Goal: Task Accomplishment & Management: Use online tool/utility

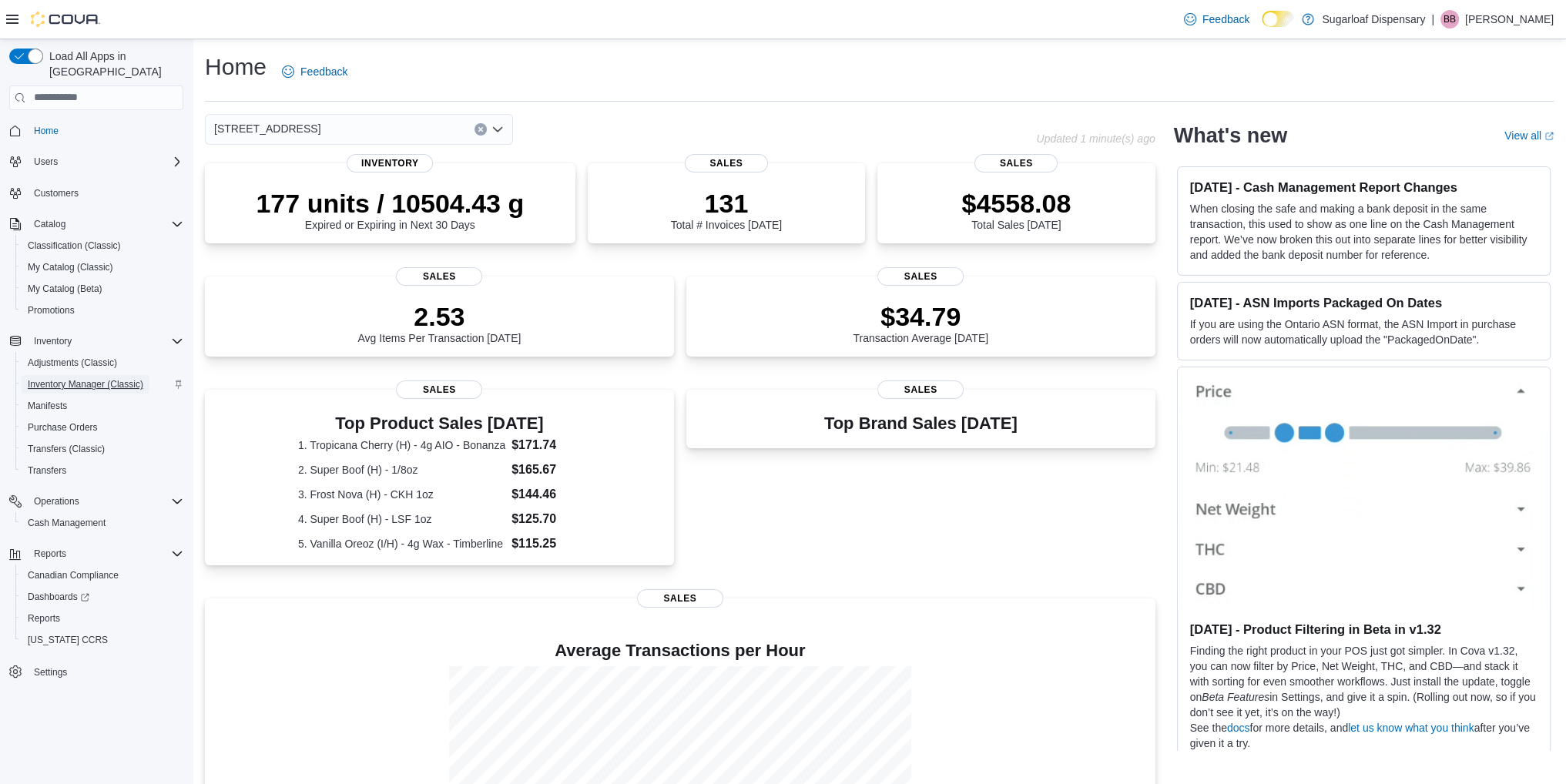
click at [96, 378] on span "Inventory Manager (Classic)" at bounding box center [86, 384] width 115 height 12
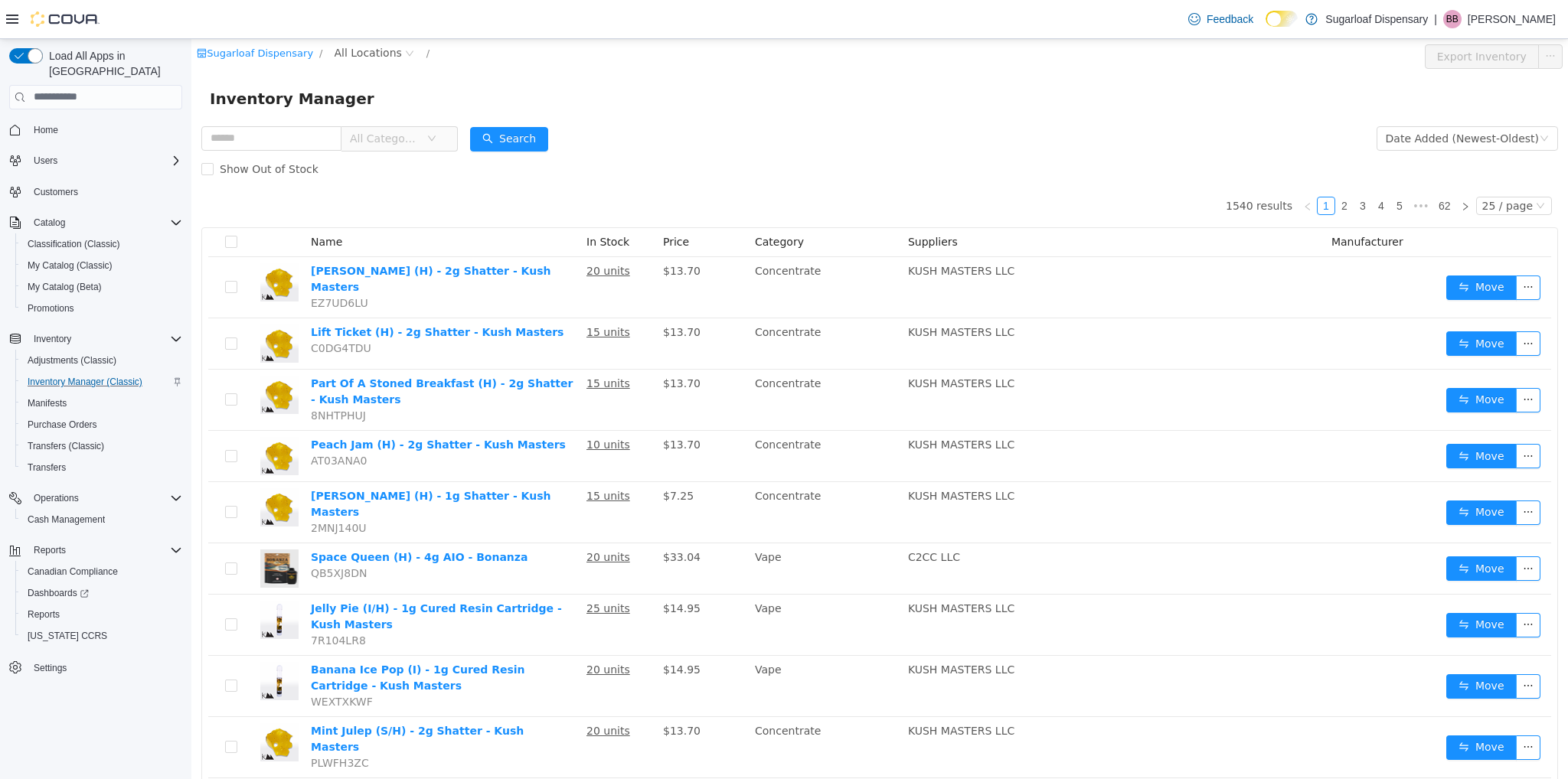
click at [419, 141] on span "All Categories" at bounding box center [384, 137] width 70 height 16
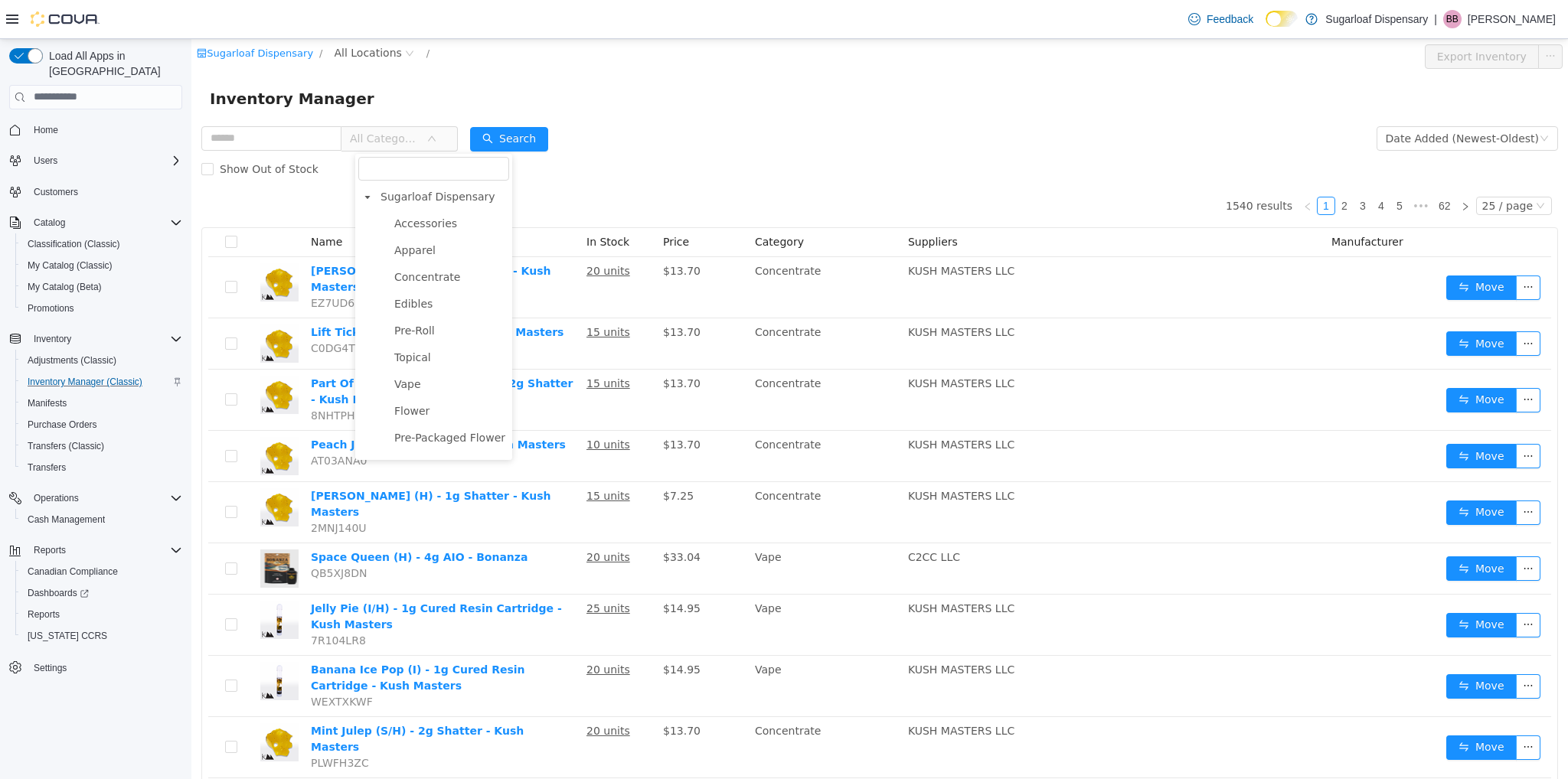
click at [620, 182] on div "Show Out of Stock" at bounding box center [879, 168] width 1357 height 30
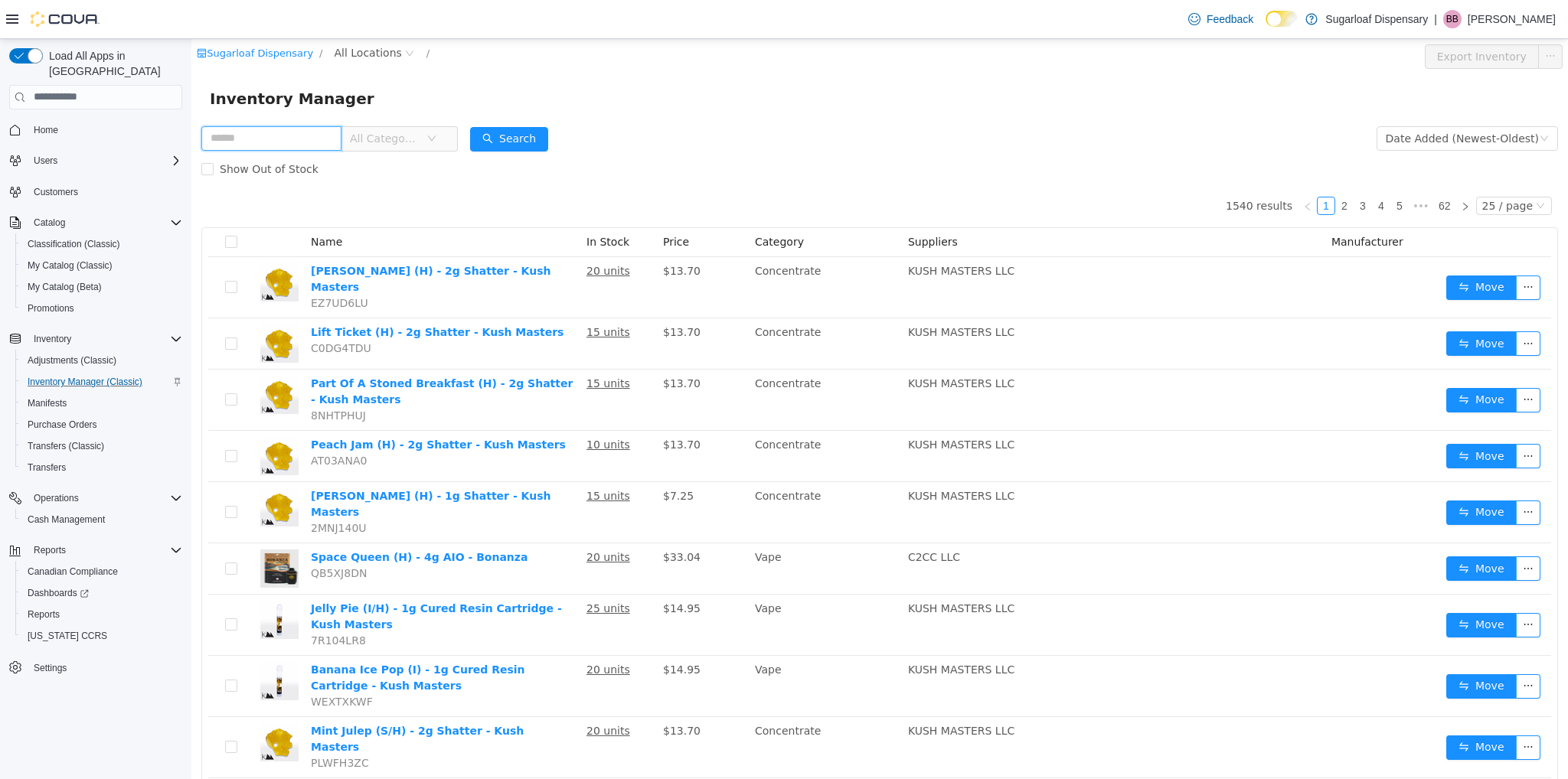
click at [322, 135] on input "text" at bounding box center [271, 137] width 140 height 25
type input "******"
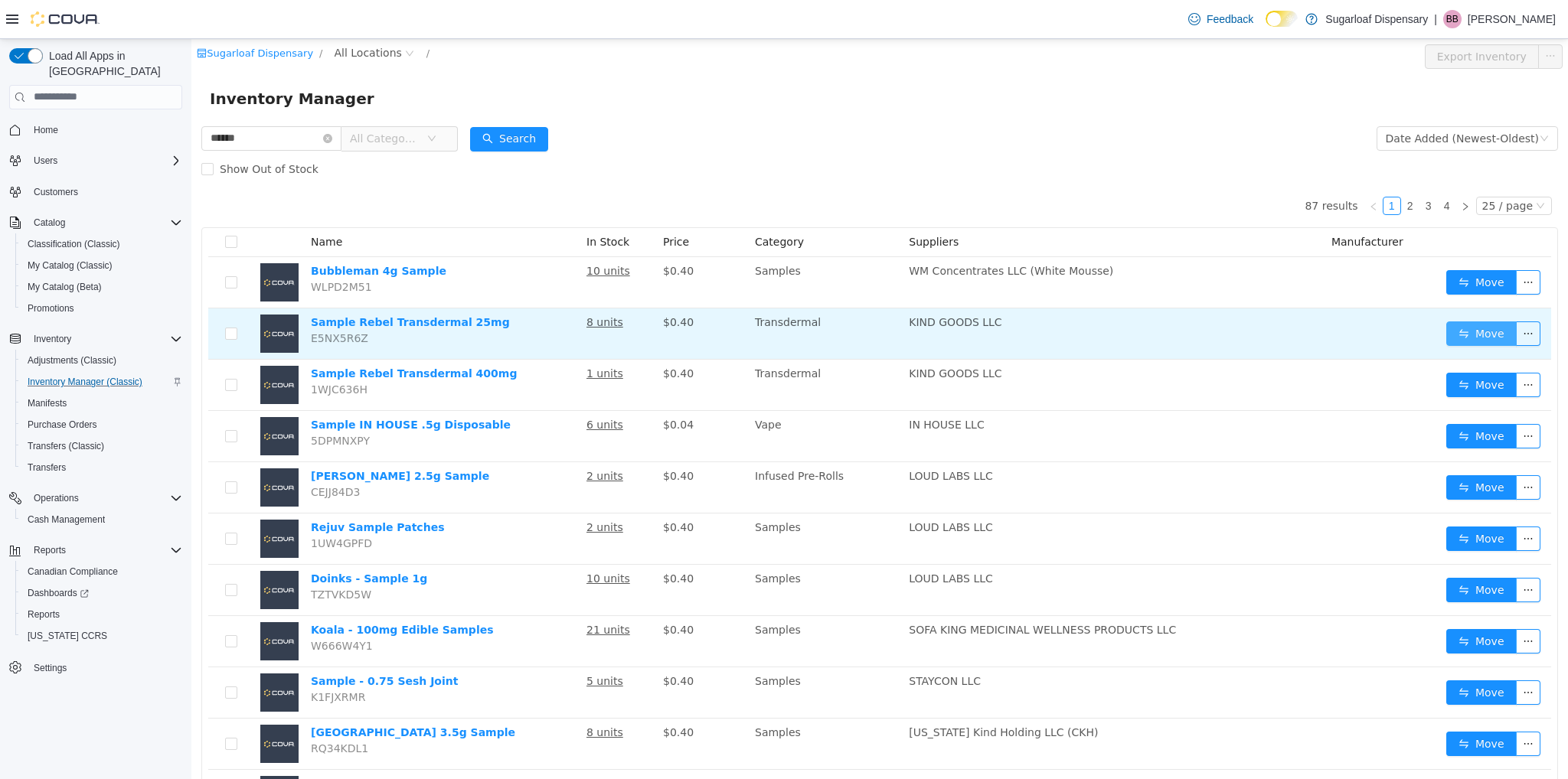
click at [1475, 328] on button "Move" at bounding box center [1481, 333] width 70 height 25
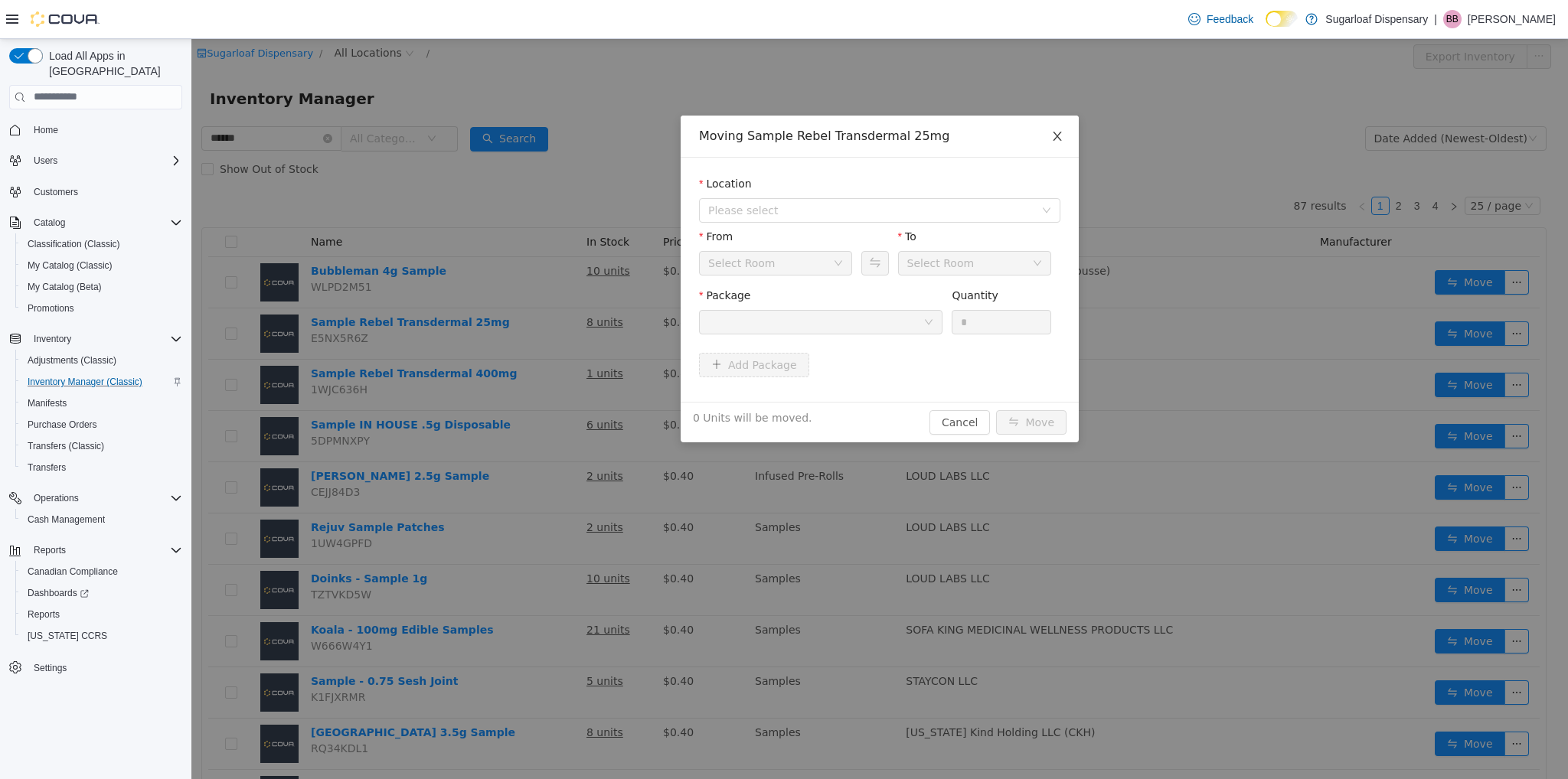
click at [1056, 139] on icon "icon: close" at bounding box center [1057, 135] width 12 height 12
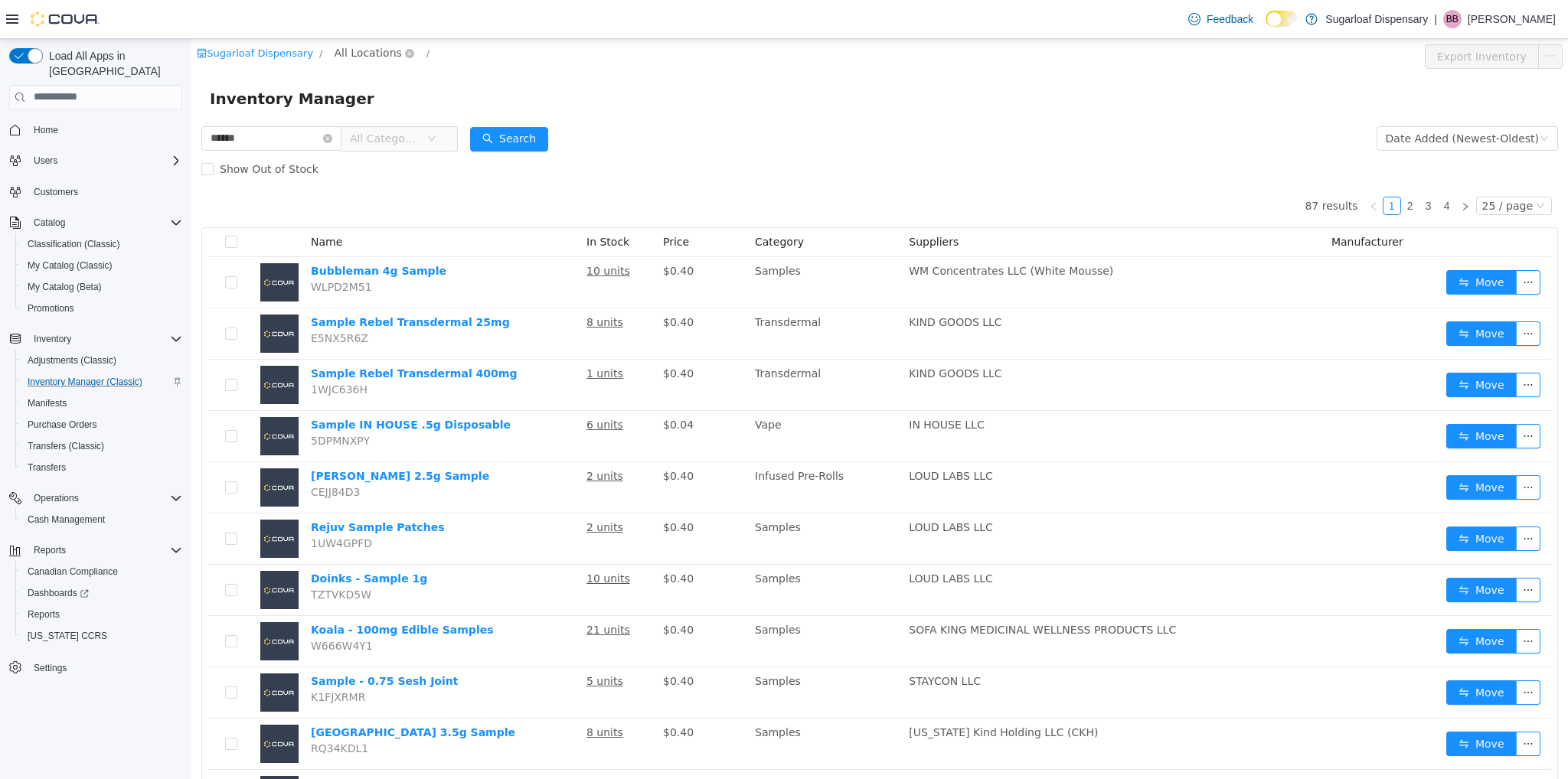
click at [349, 54] on span "All Locations" at bounding box center [368, 52] width 67 height 17
click at [384, 135] on span "[STREET_ADDRESS]" at bounding box center [410, 134] width 106 height 12
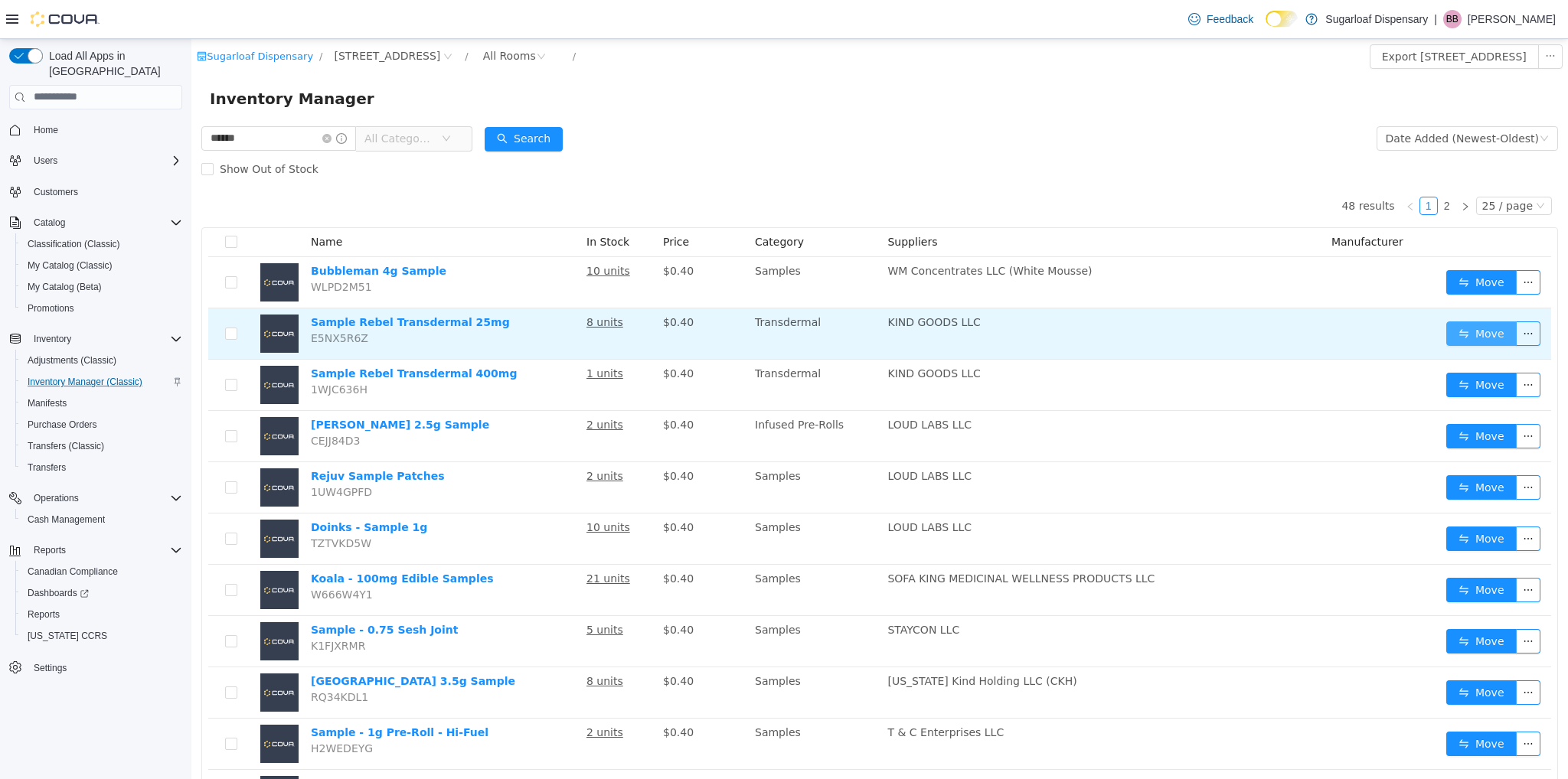
click at [1489, 329] on button "Move" at bounding box center [1481, 333] width 70 height 25
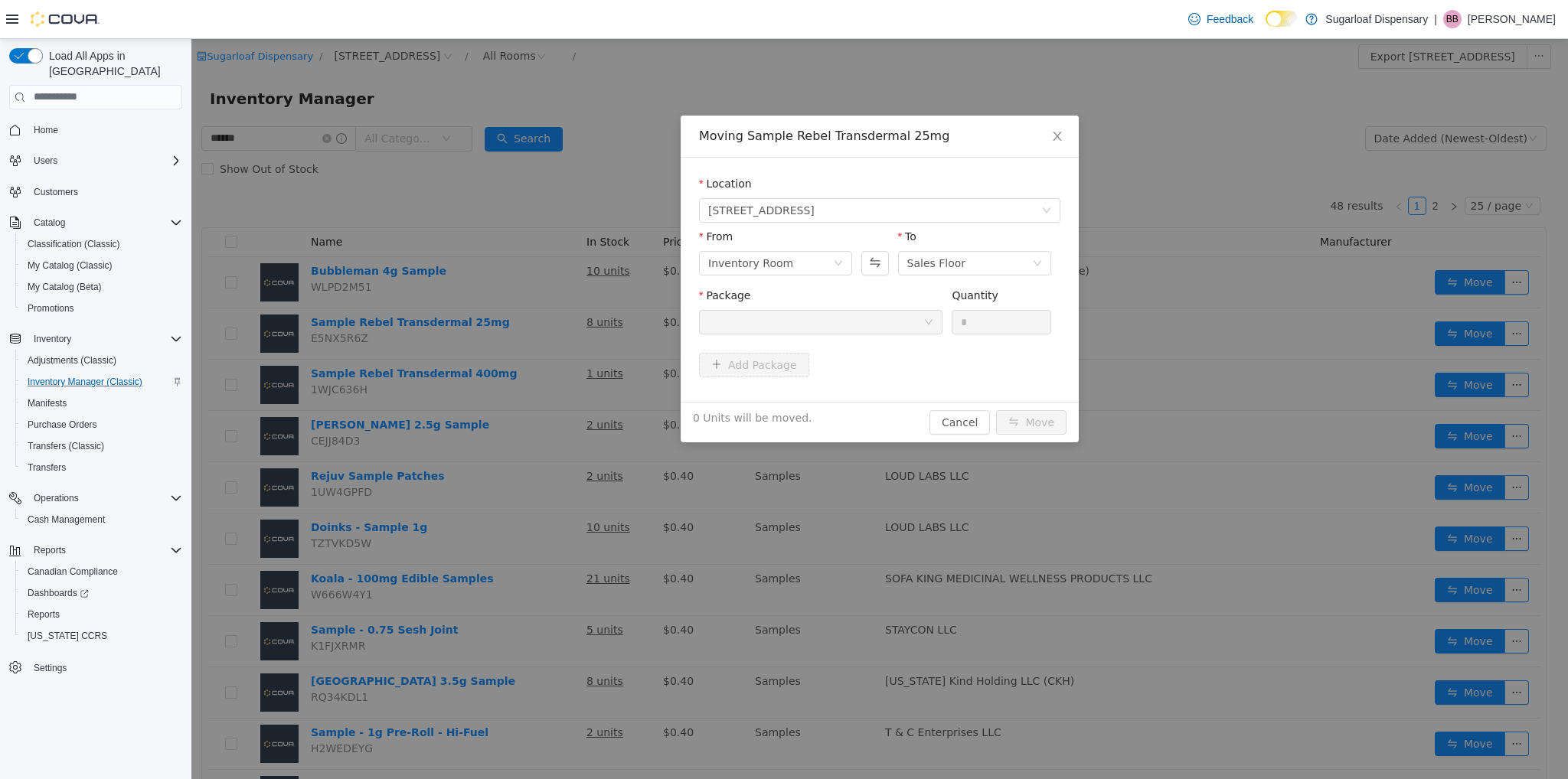
click at [810, 323] on div at bounding box center [816, 322] width 215 height 23
click at [927, 323] on icon "icon: down" at bounding box center [929, 321] width 9 height 9
click at [1050, 141] on span "Close" at bounding box center [1057, 136] width 43 height 43
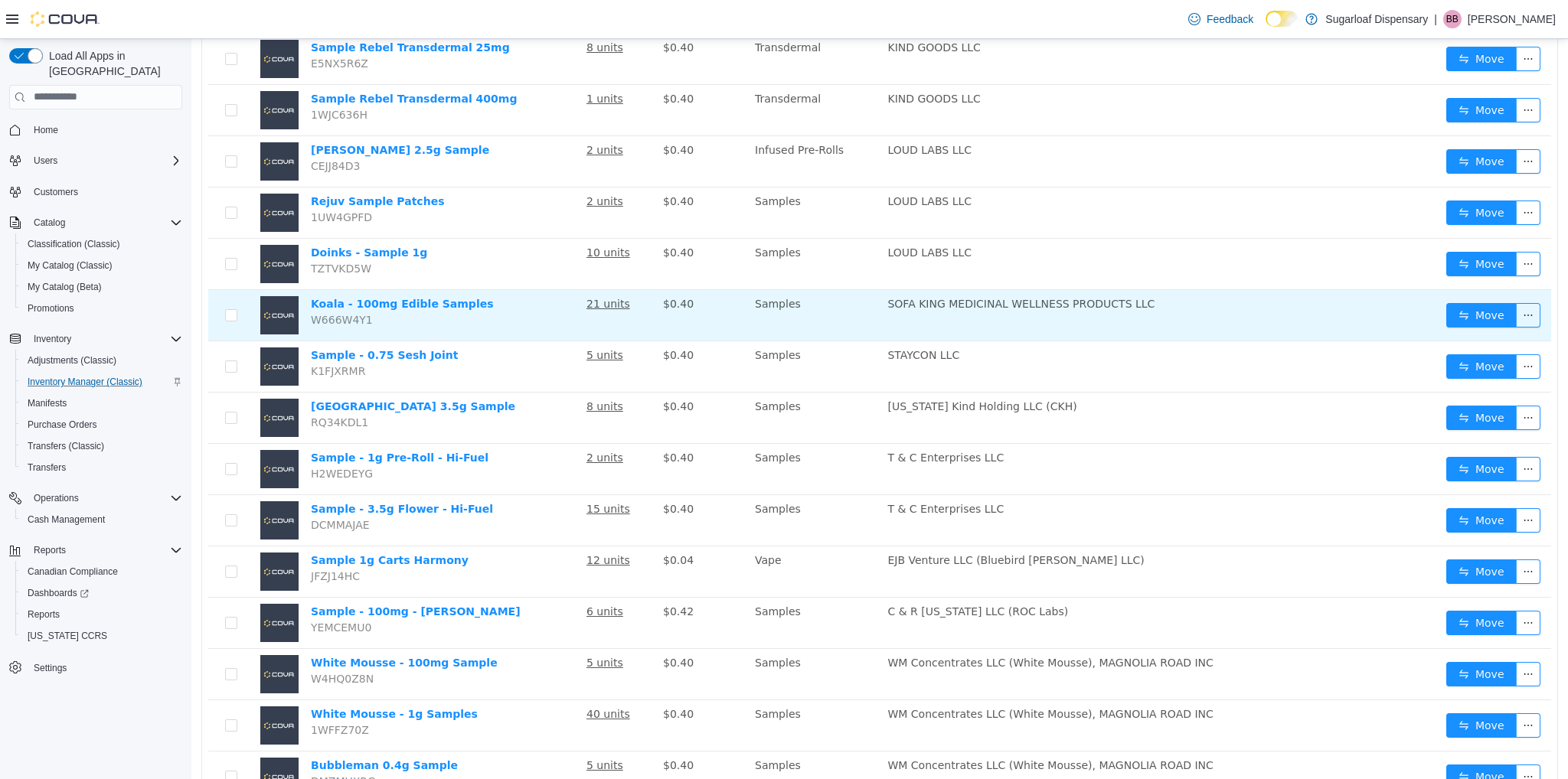
scroll to position [276, 0]
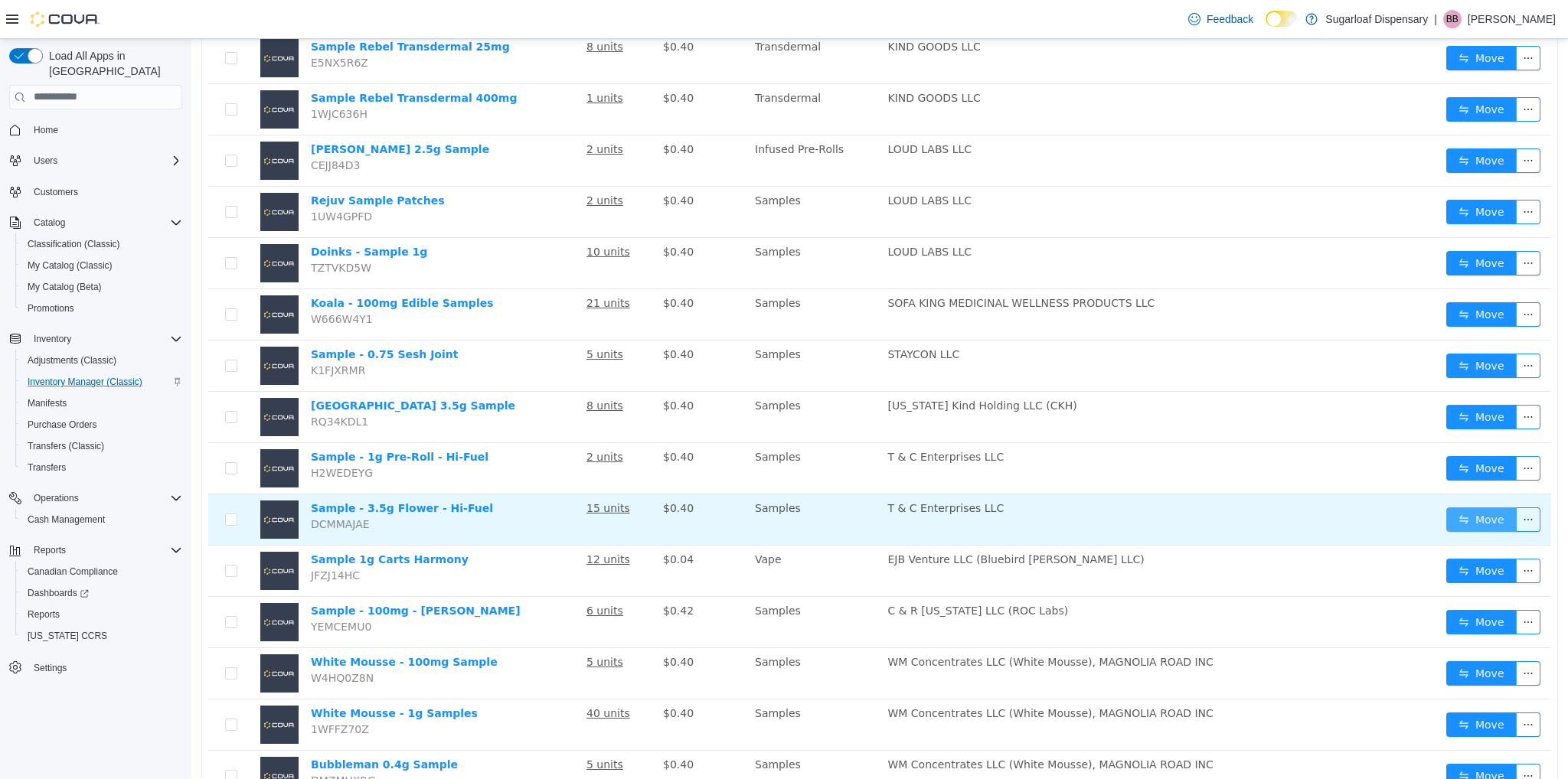
click at [1453, 518] on button "Move" at bounding box center [1481, 519] width 70 height 25
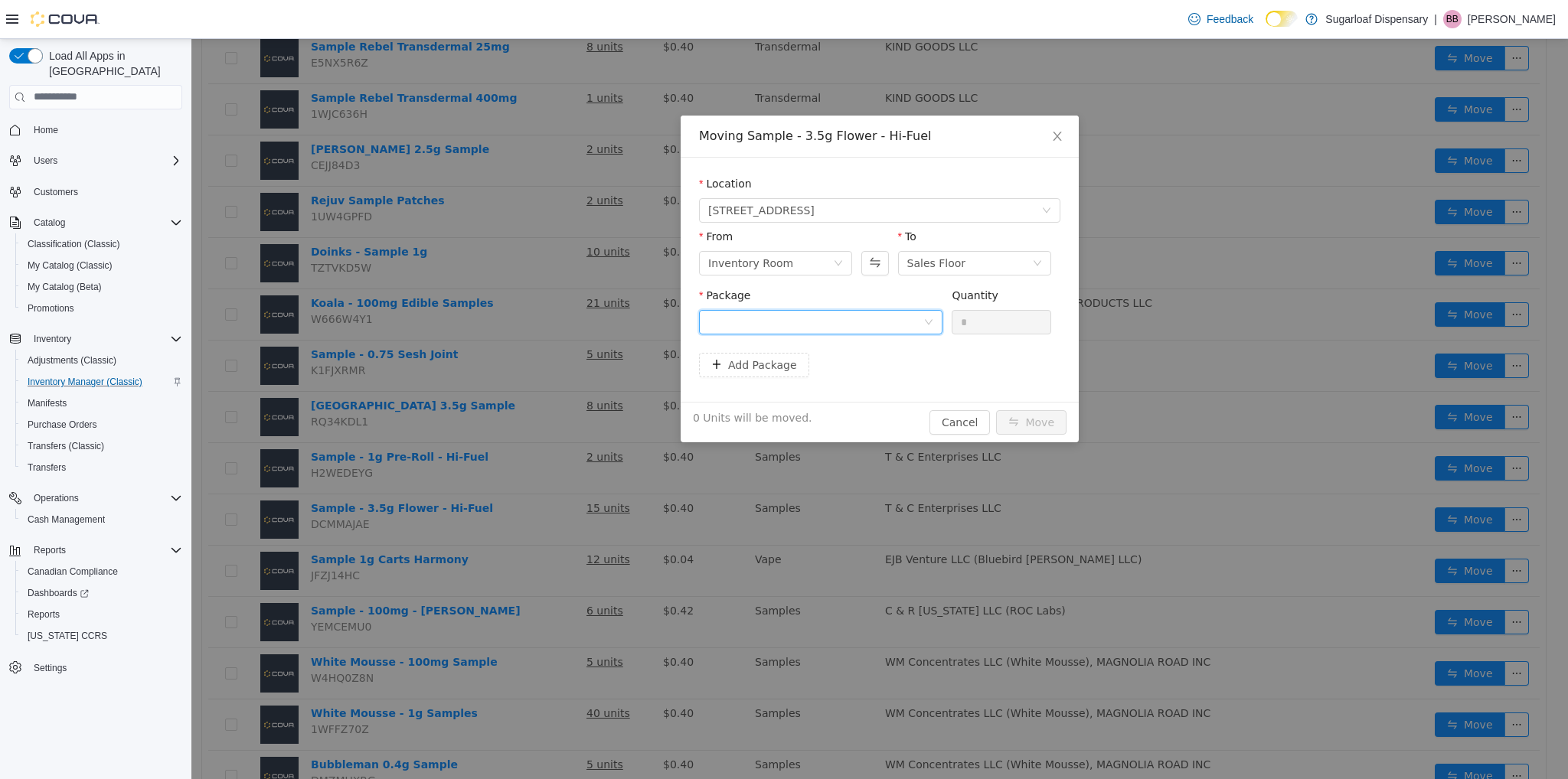
click at [885, 330] on div at bounding box center [816, 322] width 215 height 23
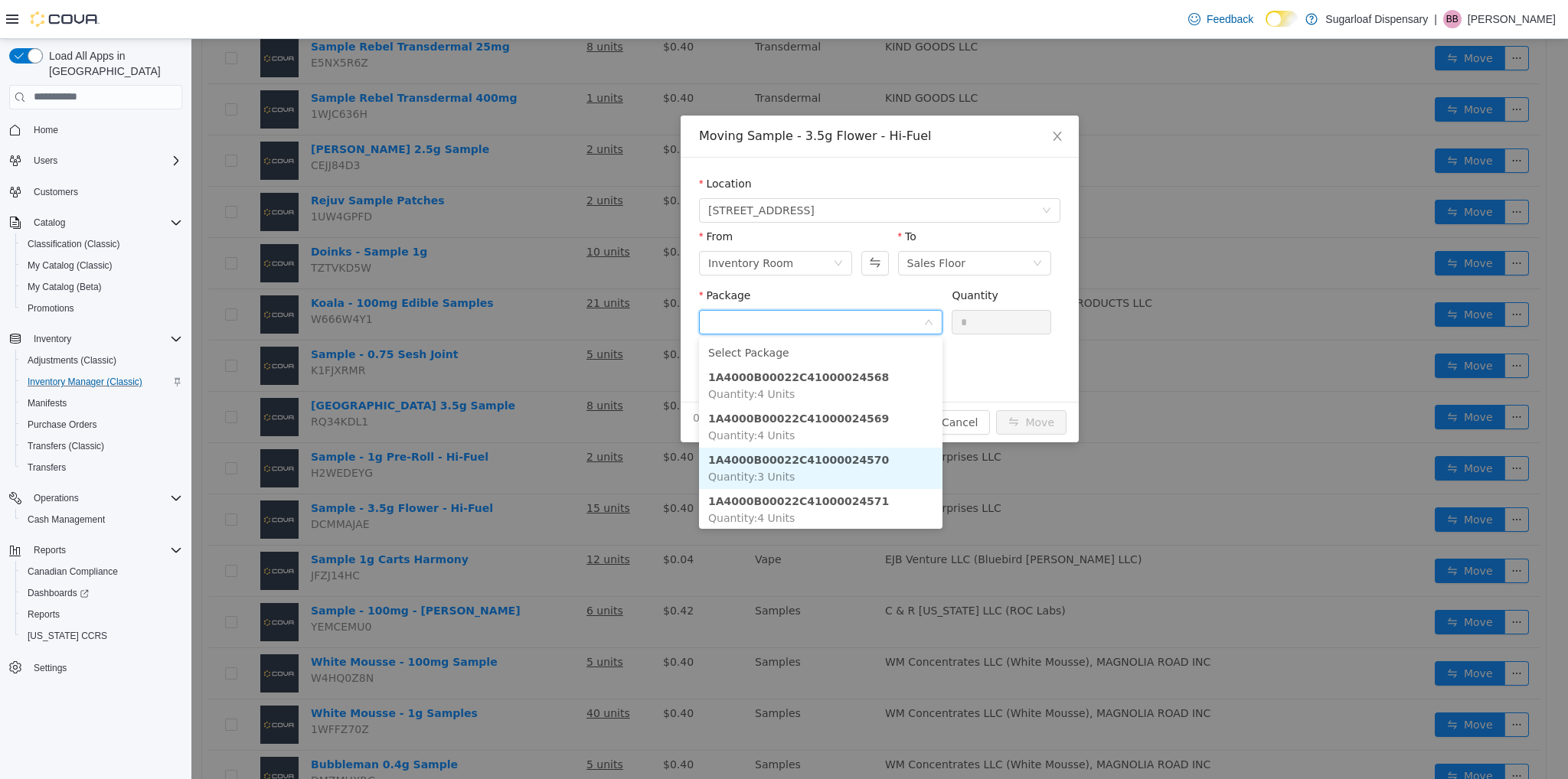
click at [841, 461] on strong "1A4000B00022C41000024570" at bounding box center [798, 459] width 181 height 12
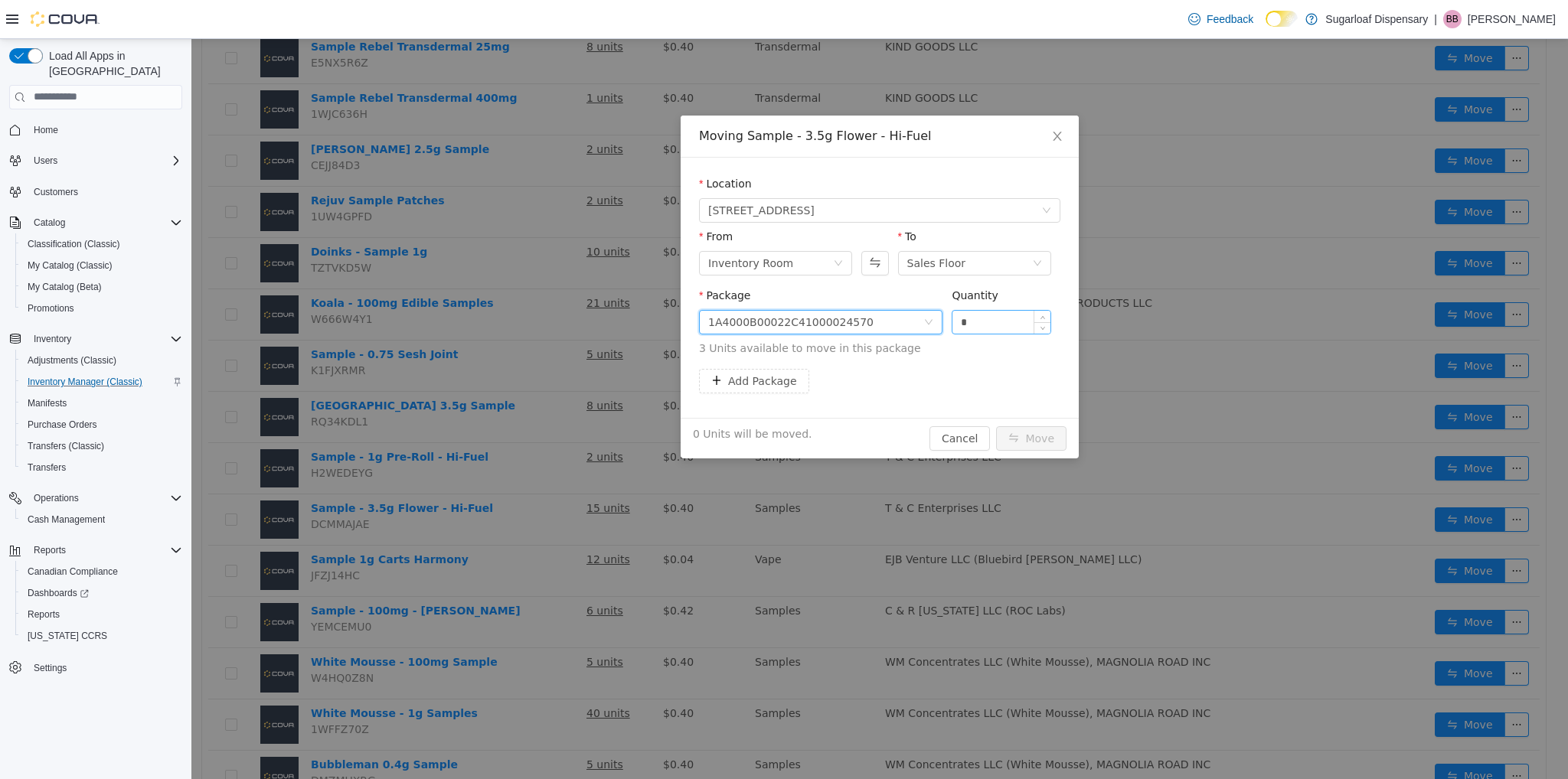
click at [979, 322] on input "*" at bounding box center [1001, 322] width 98 height 23
type input "*"
click at [1037, 444] on button "Move" at bounding box center [1031, 438] width 70 height 25
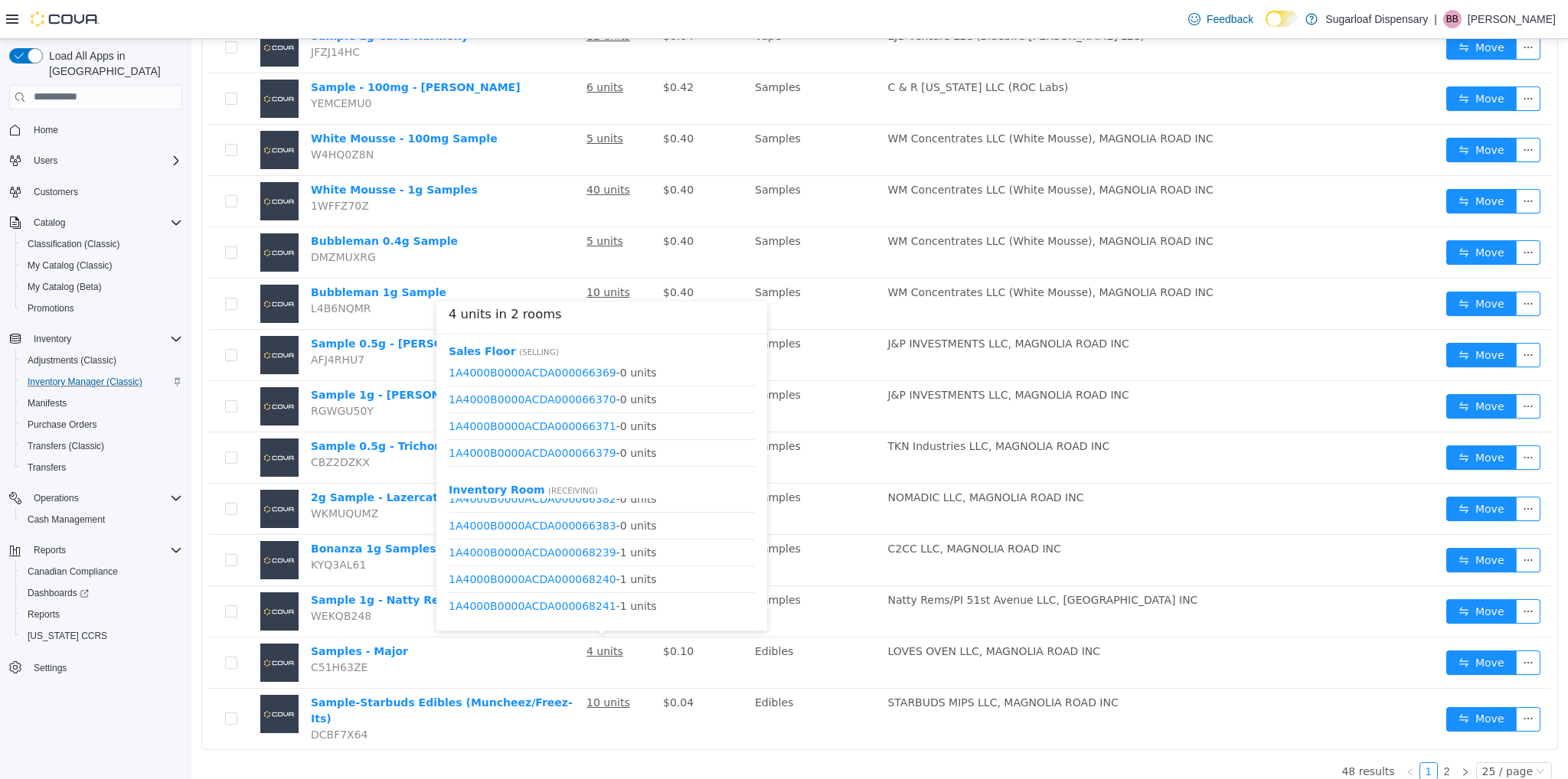
scroll to position [179, 0]
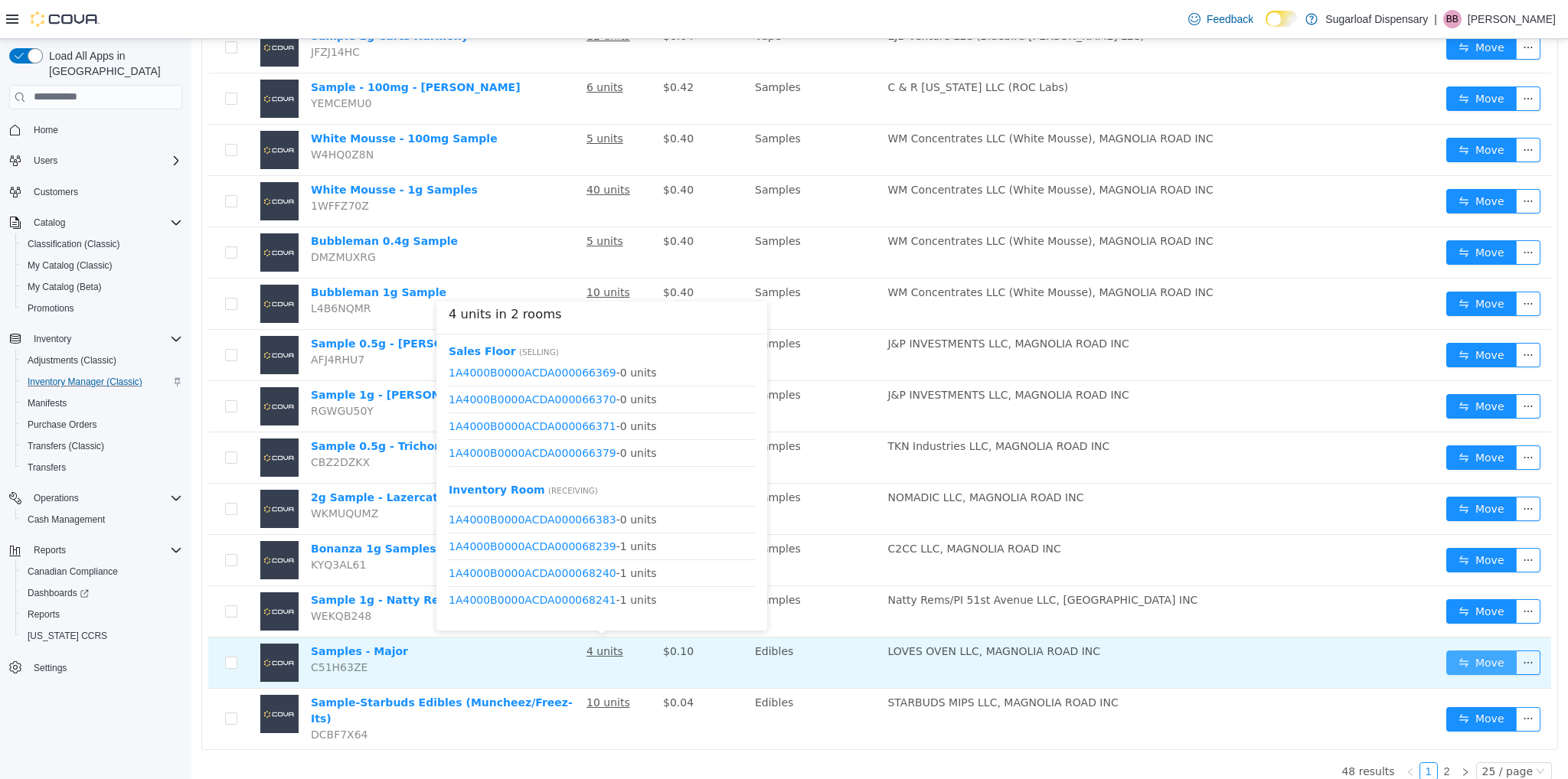
drag, startPoint x: 588, startPoint y: 558, endPoint x: 1486, endPoint y: 657, distance: 903.4
click at [1486, 657] on button "Move" at bounding box center [1481, 662] width 70 height 25
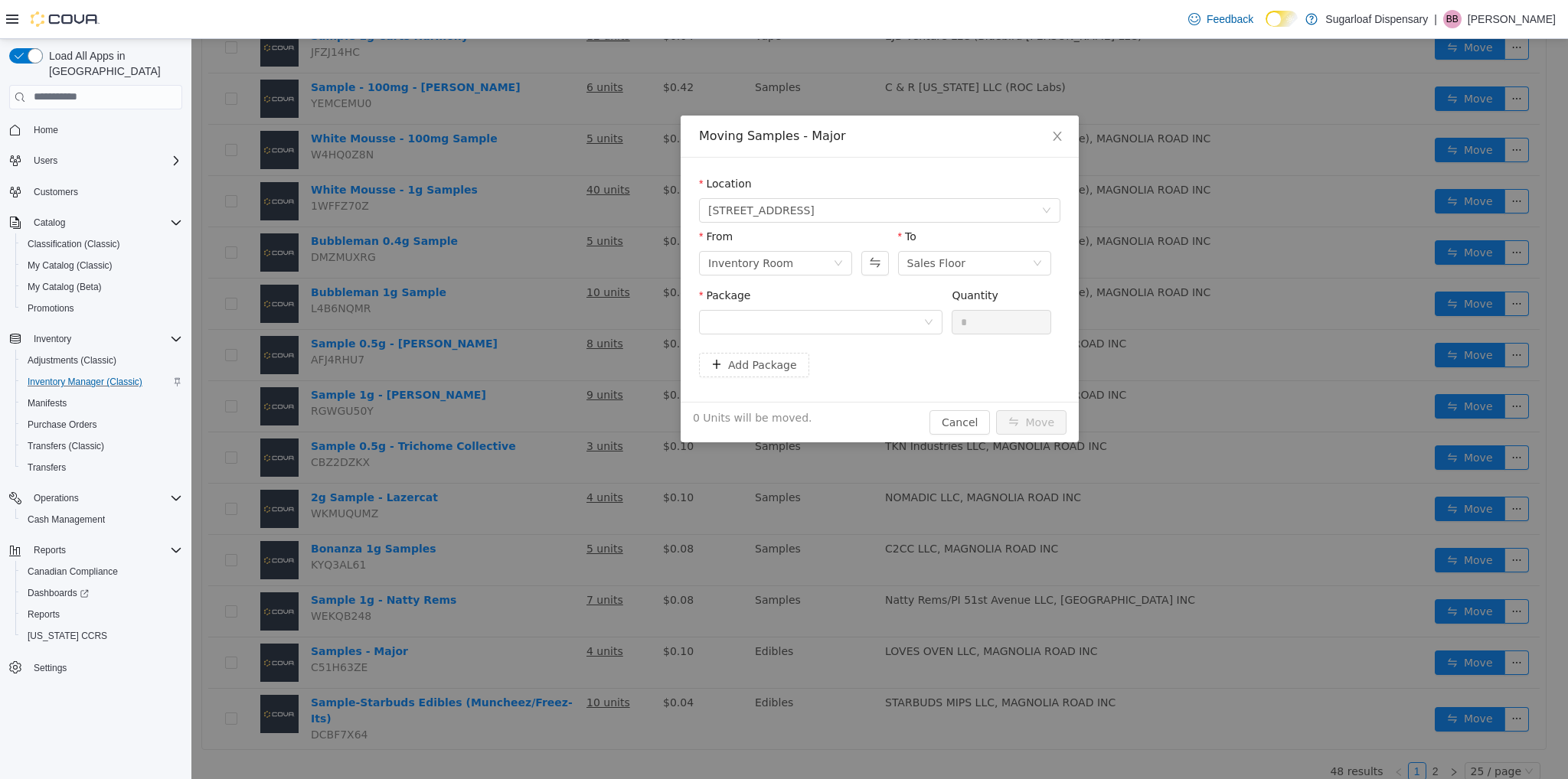
click at [861, 299] on div "Package" at bounding box center [820, 298] width 243 height 22
click at [856, 315] on div at bounding box center [816, 322] width 215 height 23
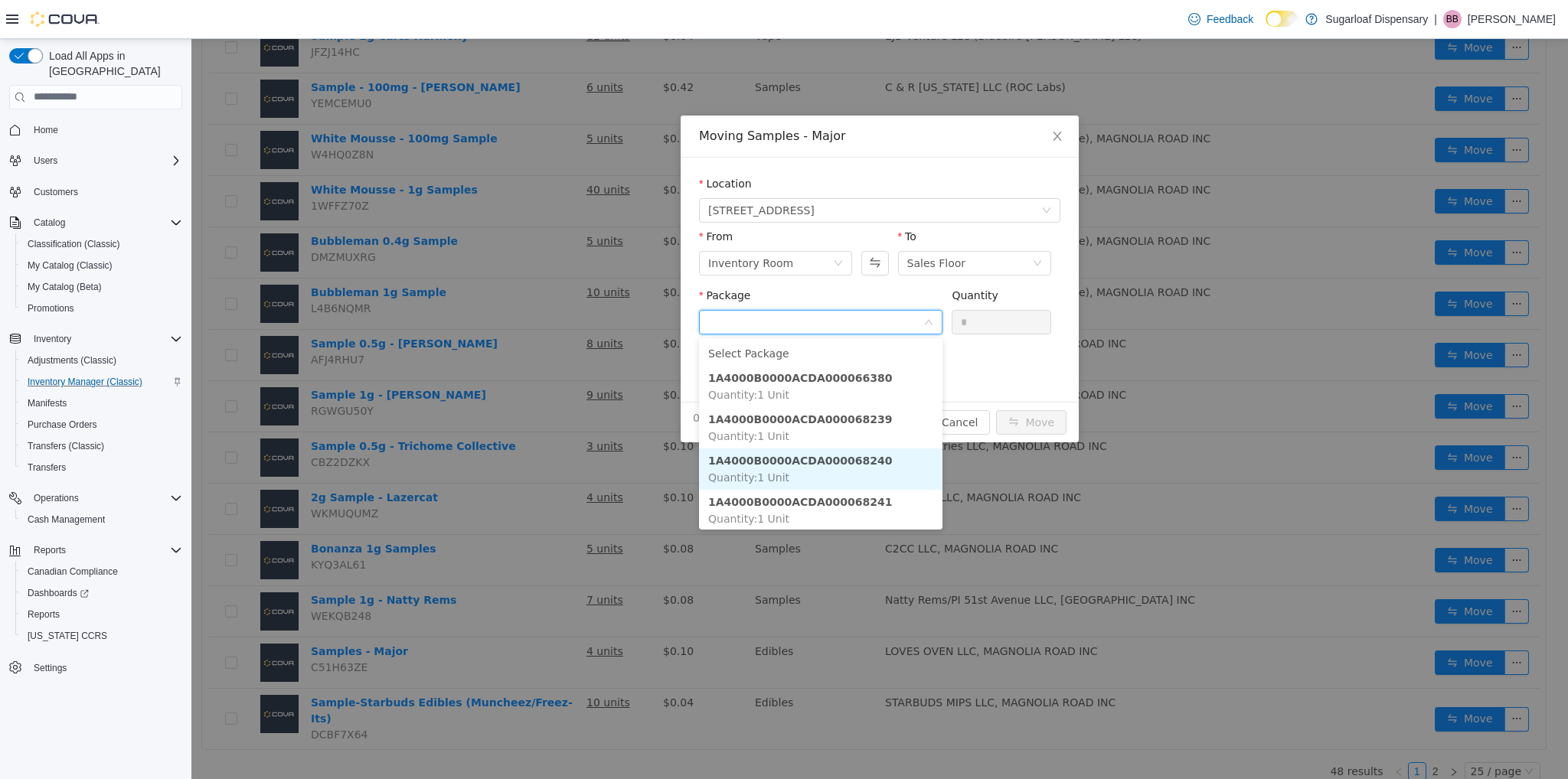
click at [807, 468] on li "1A4000B0000ACDA000068240 Quantity : 1 Unit" at bounding box center [820, 468] width 243 height 41
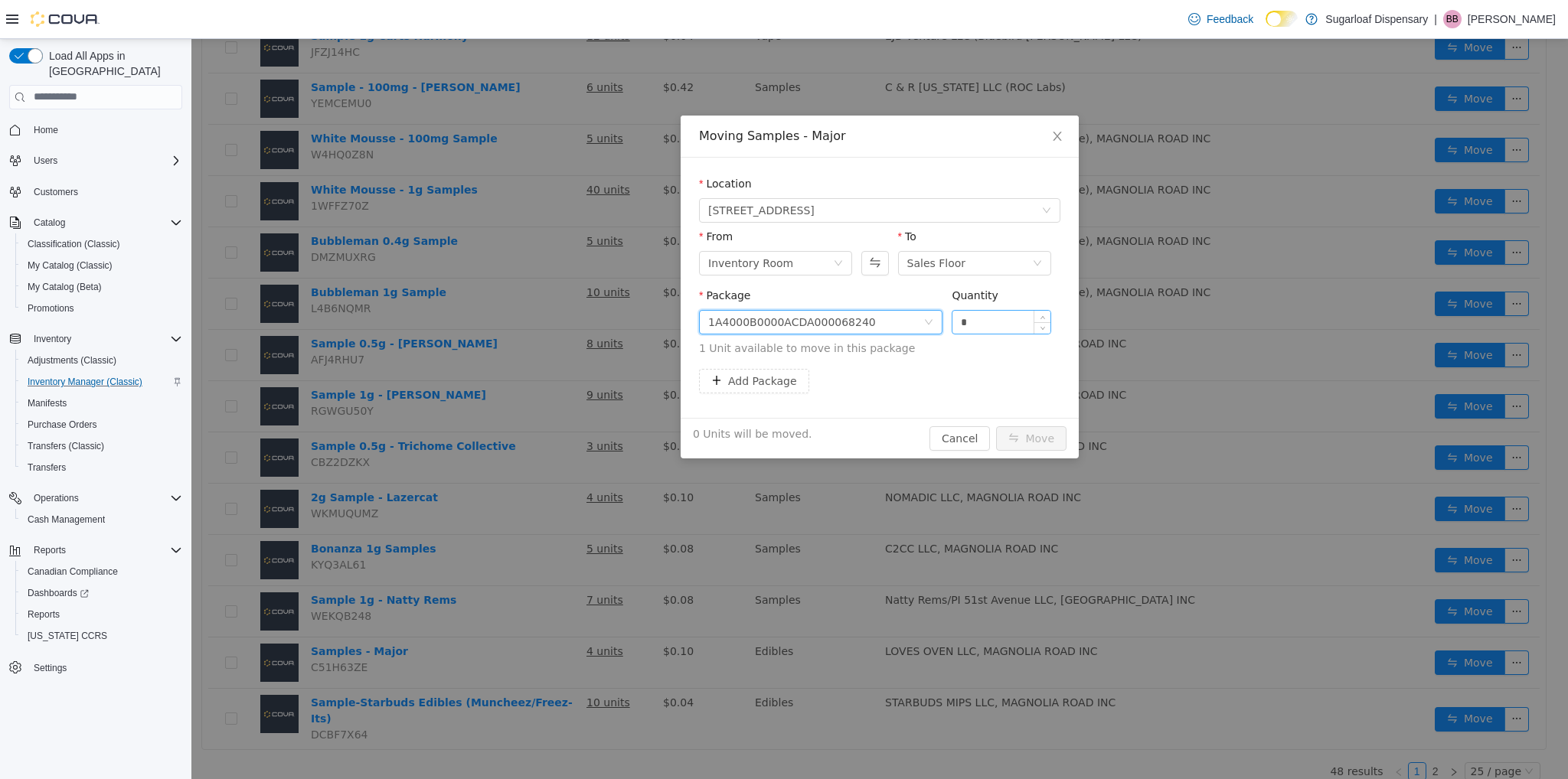
click at [992, 327] on input "*" at bounding box center [1001, 322] width 98 height 23
type input "*"
click at [1023, 434] on button "Move" at bounding box center [1031, 438] width 70 height 25
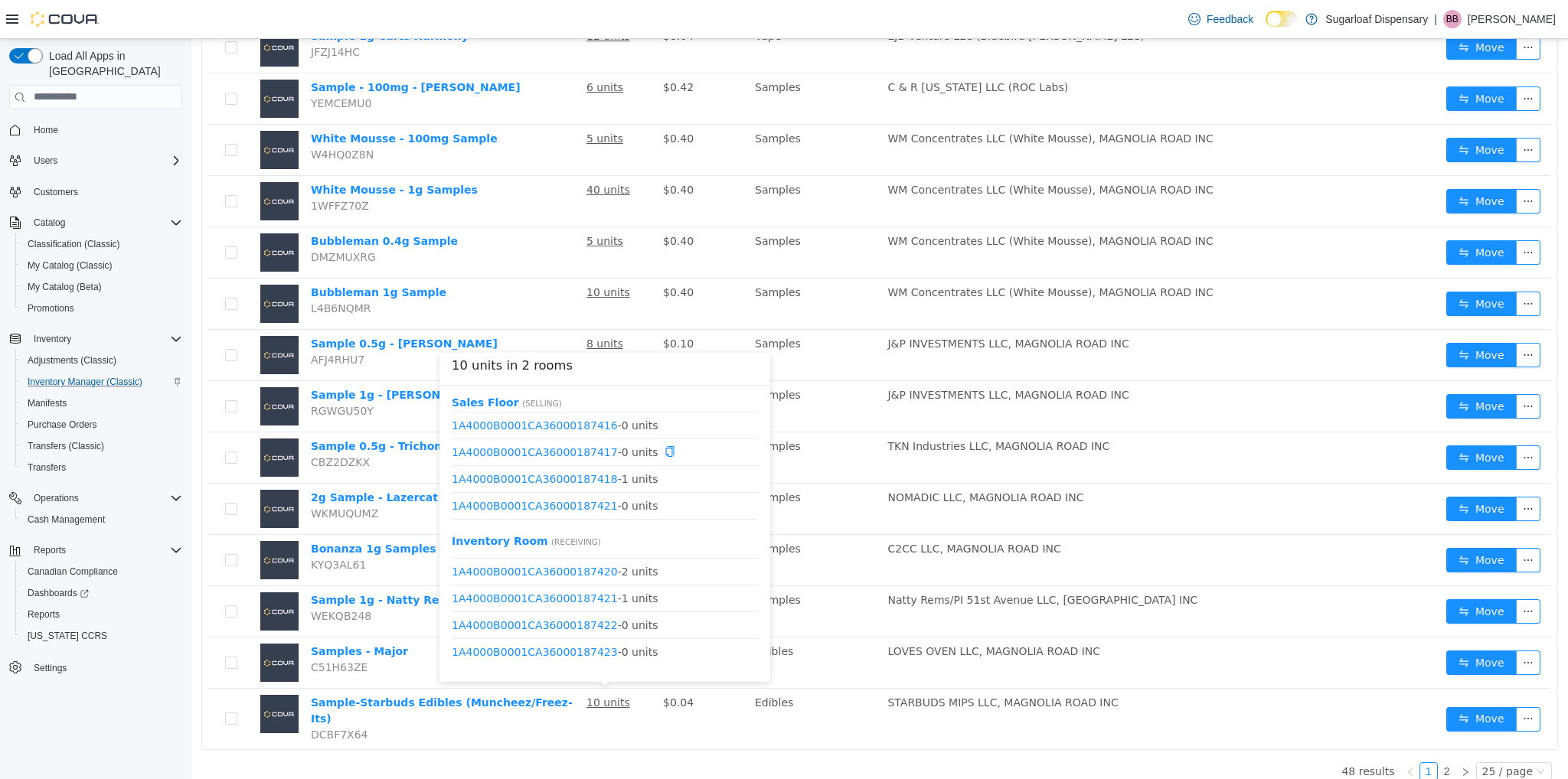
scroll to position [206, 0]
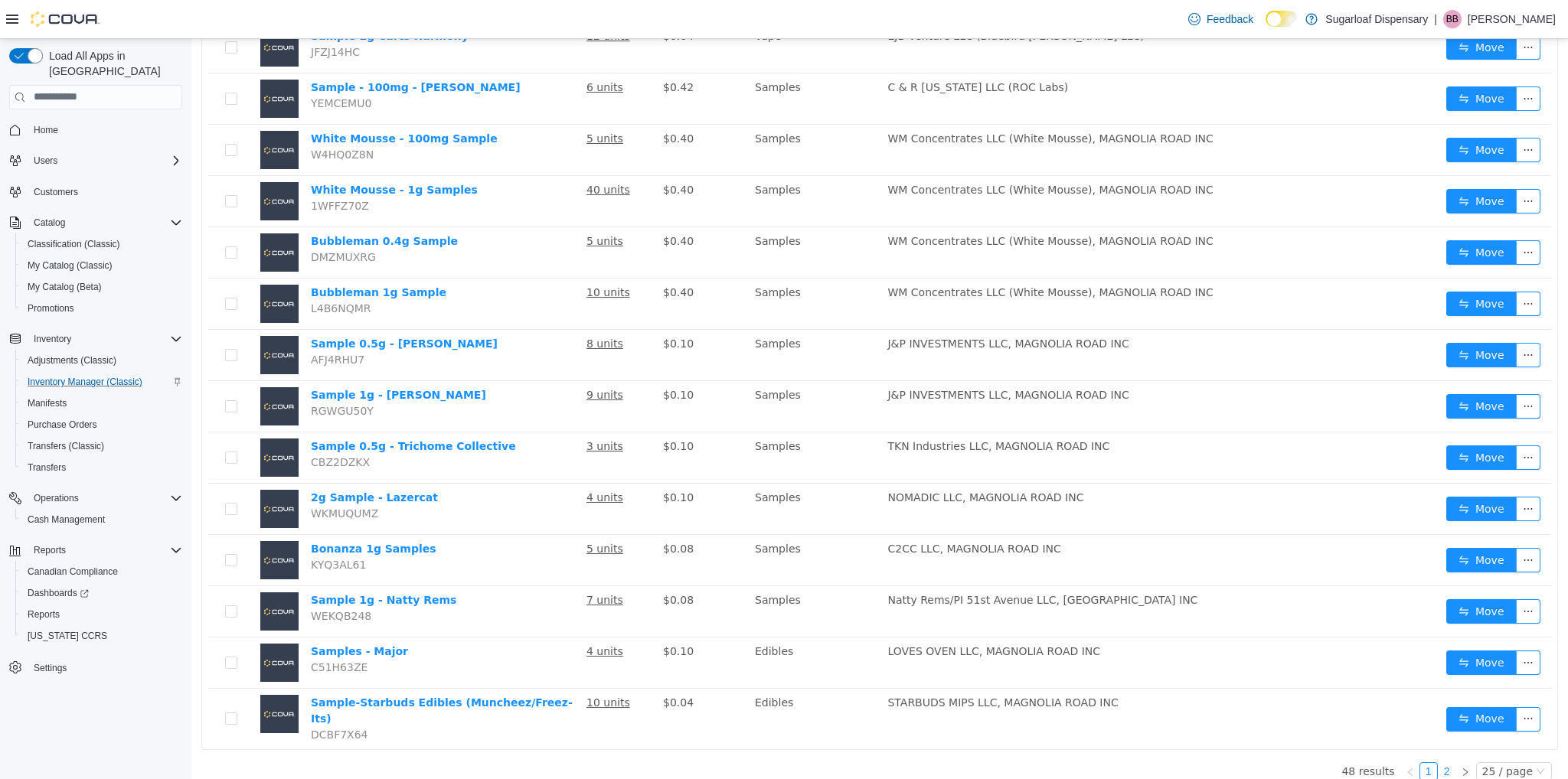
click at [1441, 762] on link "2" at bounding box center [1447, 770] width 17 height 17
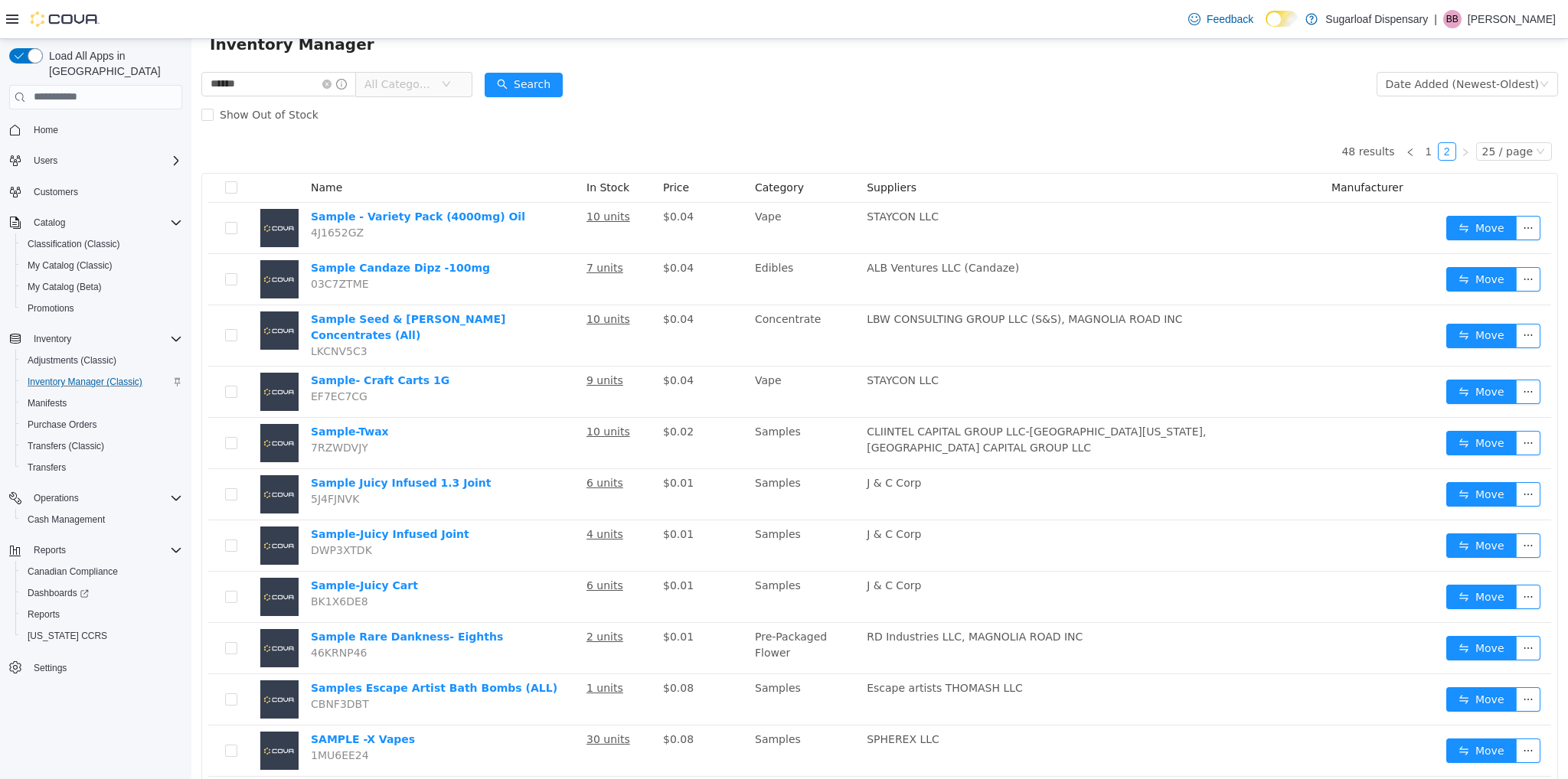
scroll to position [42, 0]
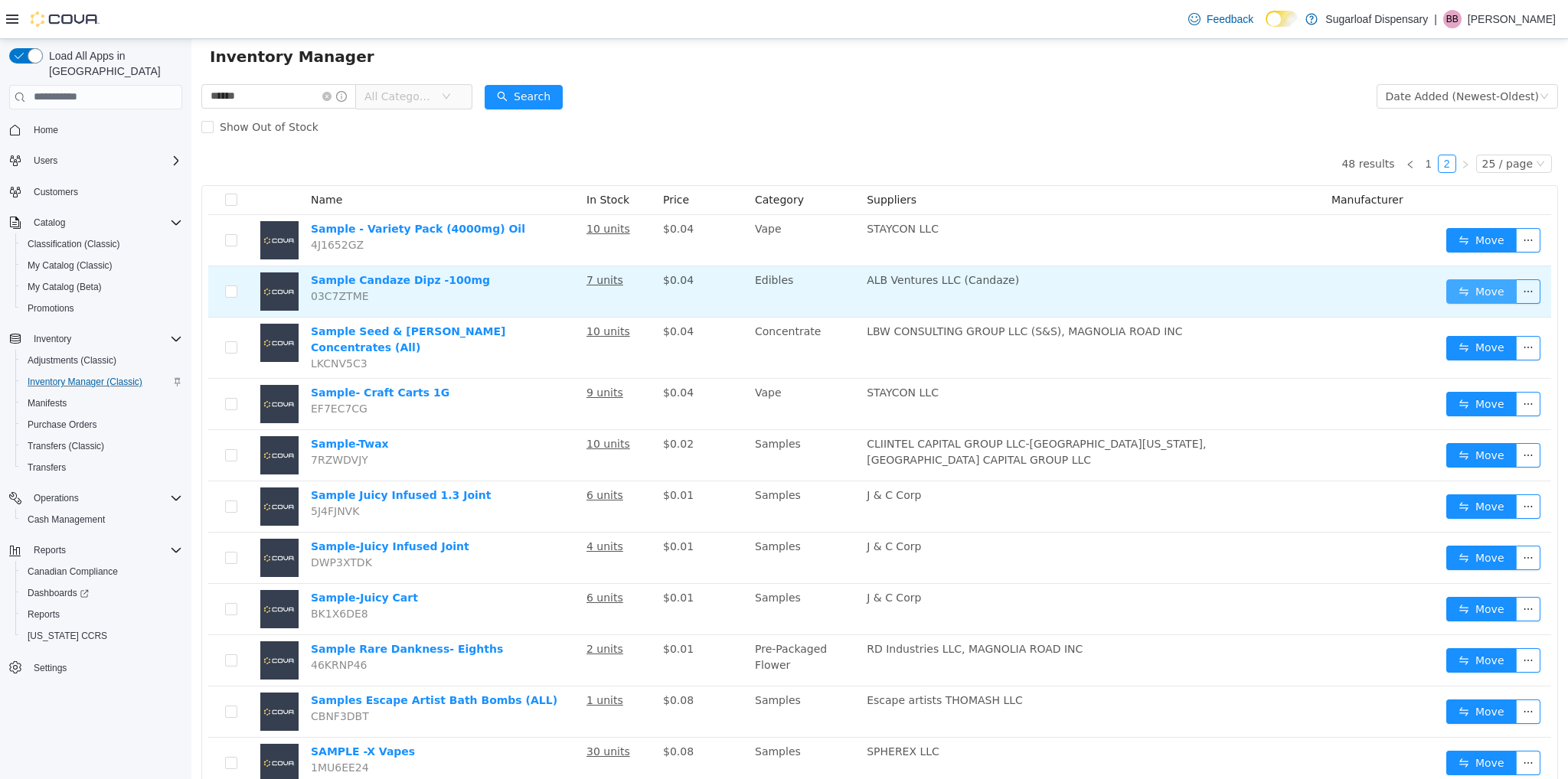
click at [1455, 295] on button "Move" at bounding box center [1481, 290] width 70 height 25
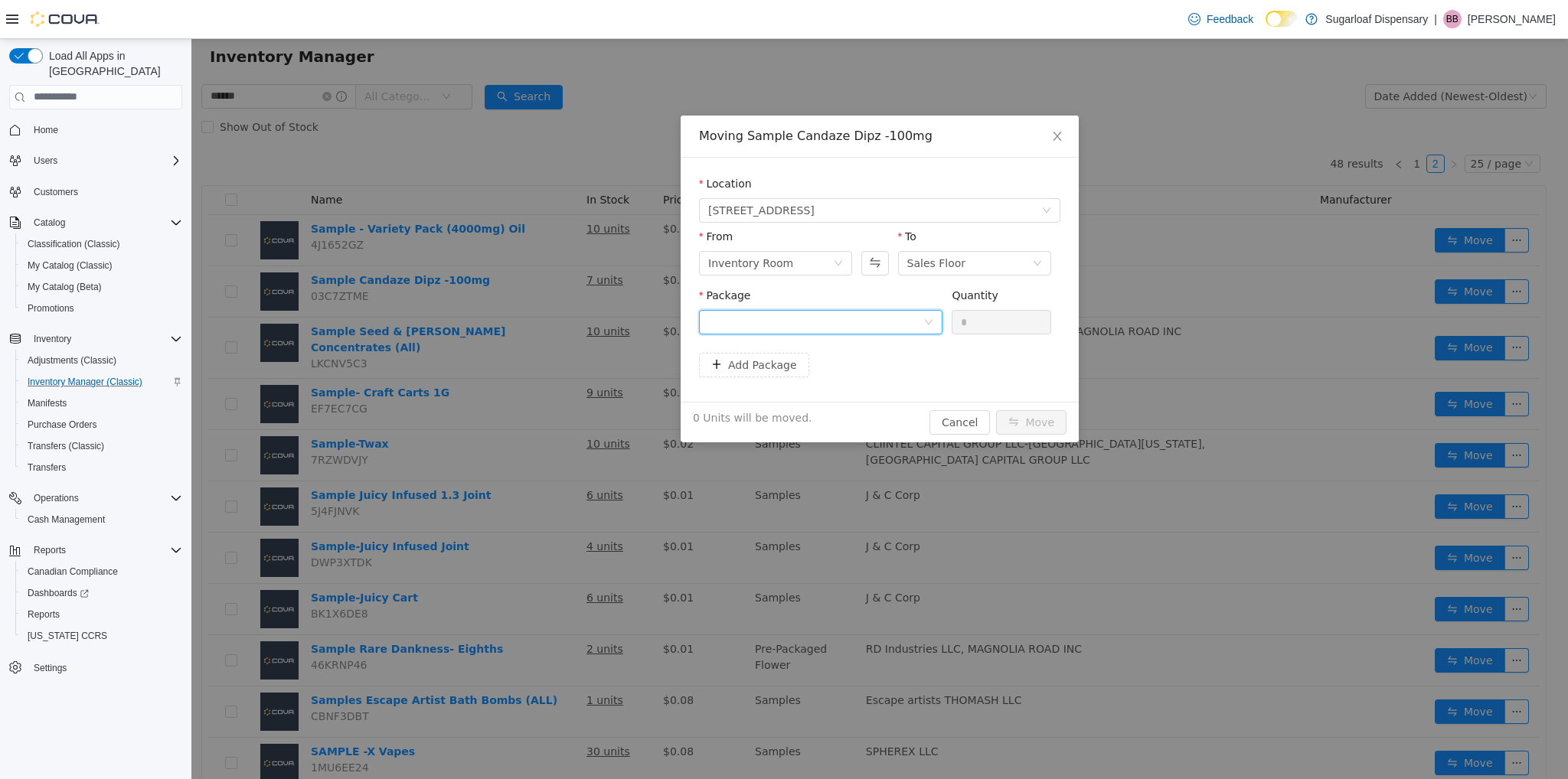
click at [887, 324] on div at bounding box center [816, 322] width 215 height 23
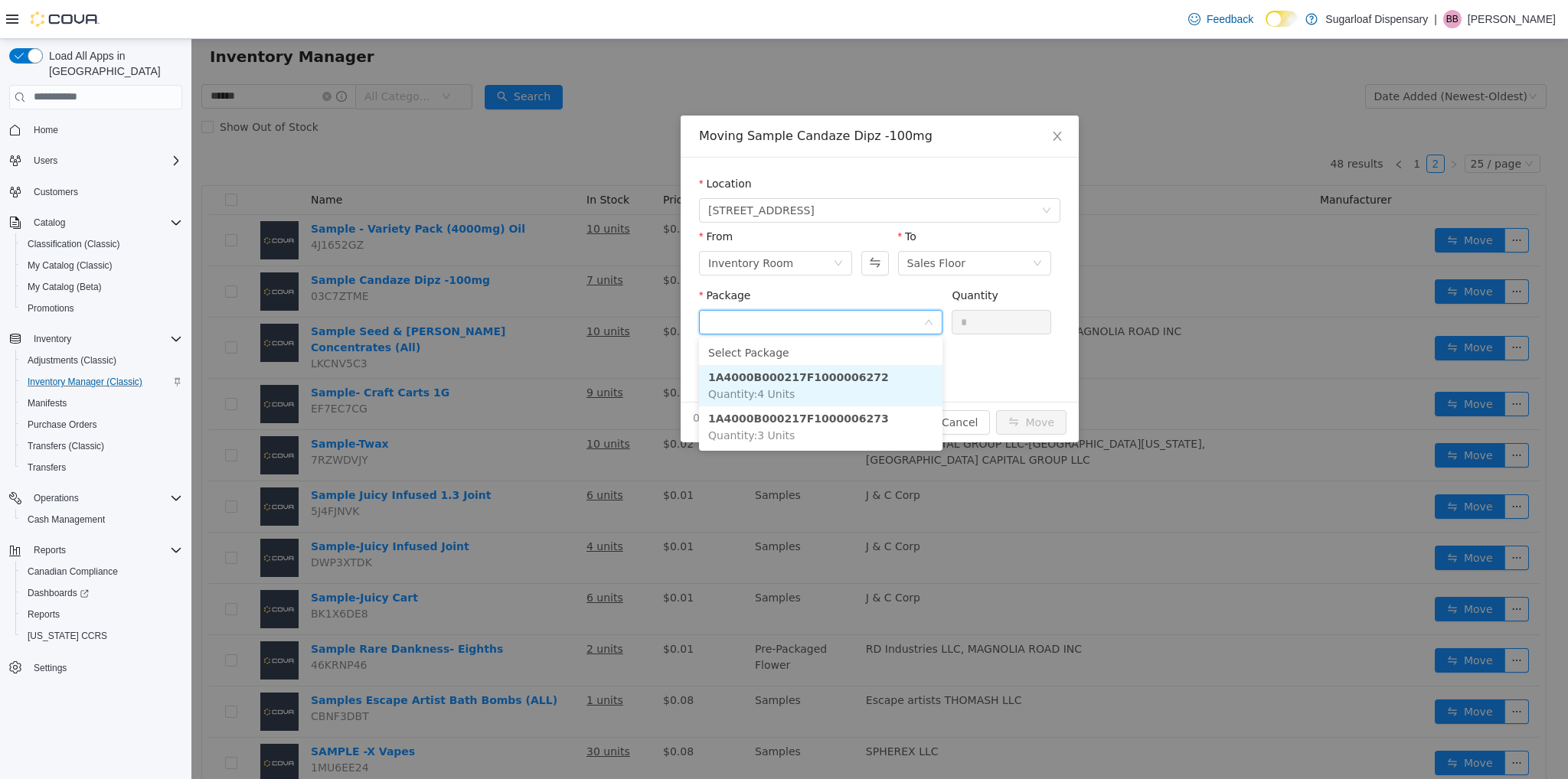
click at [854, 379] on li "1A4000B000217F1000006272 Quantity : 4 Units" at bounding box center [820, 385] width 243 height 41
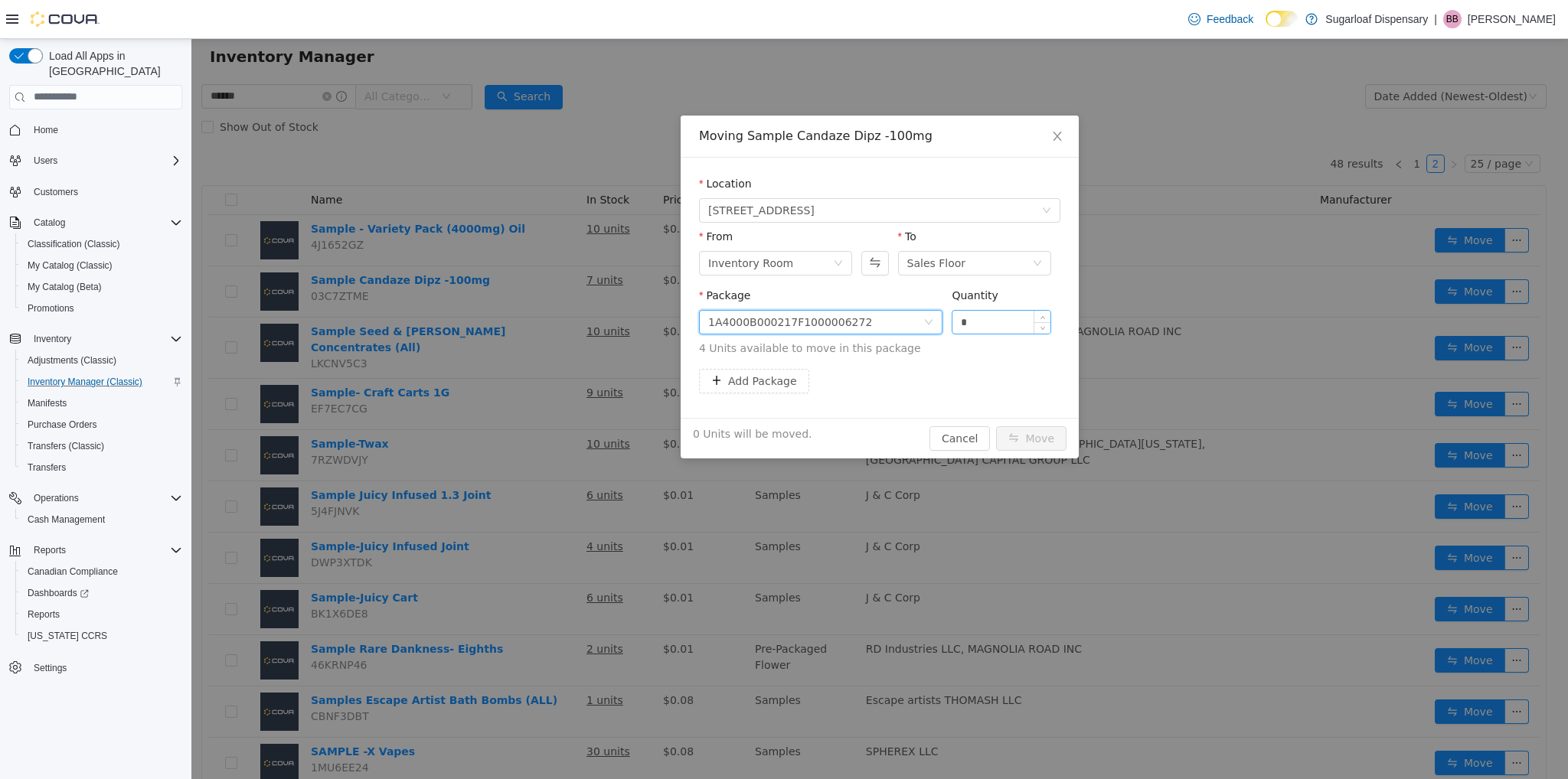
click at [1027, 326] on input "*" at bounding box center [1001, 322] width 98 height 23
type input "*"
click at [1047, 443] on button "Move" at bounding box center [1031, 438] width 70 height 25
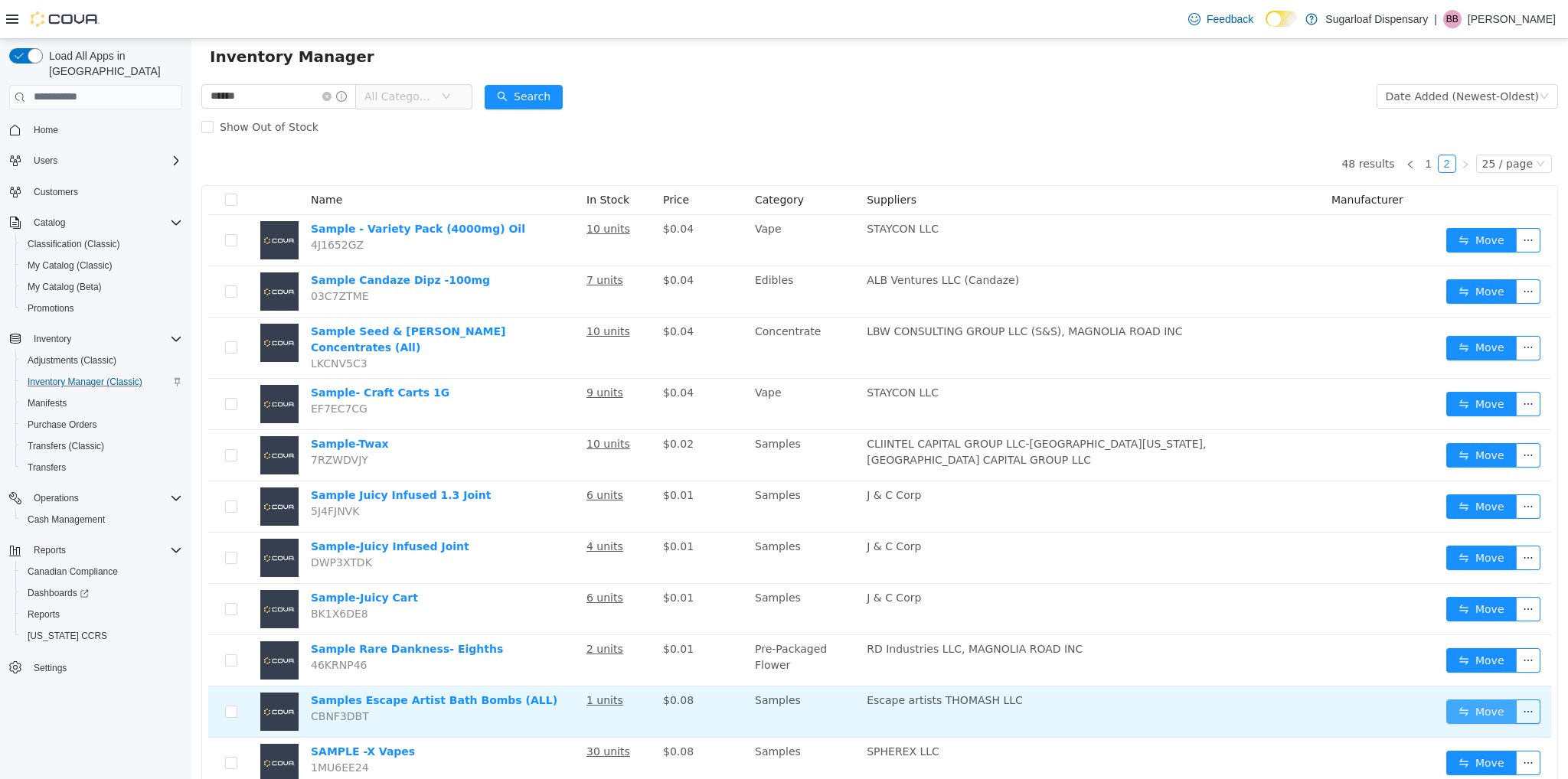
click at [1484, 700] on button "Move" at bounding box center [1481, 711] width 70 height 25
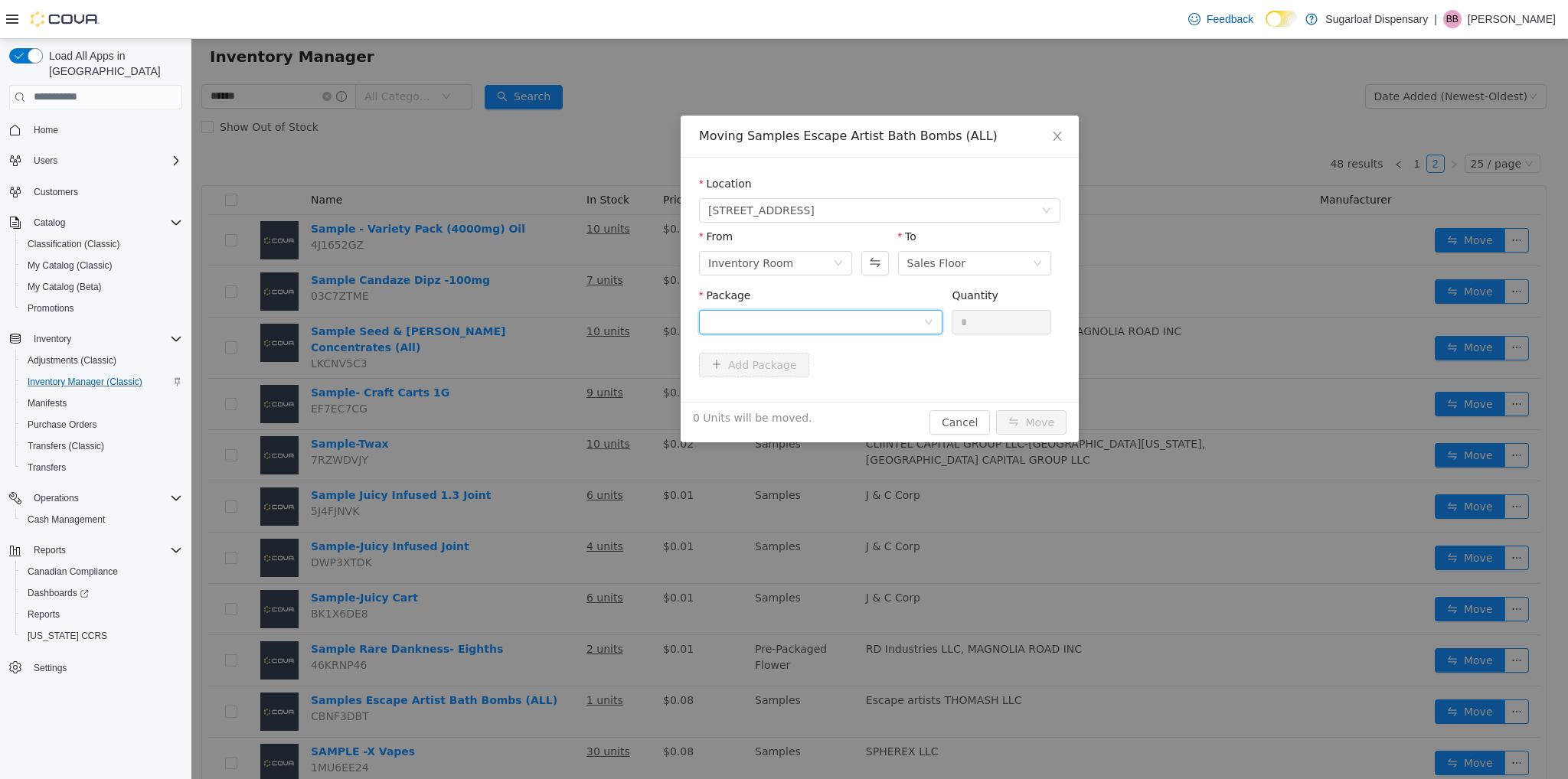
click at [912, 316] on div at bounding box center [816, 322] width 215 height 23
click at [842, 390] on li "1A4000B00026B89000091572 Quantity : 1 Unit" at bounding box center [820, 385] width 243 height 41
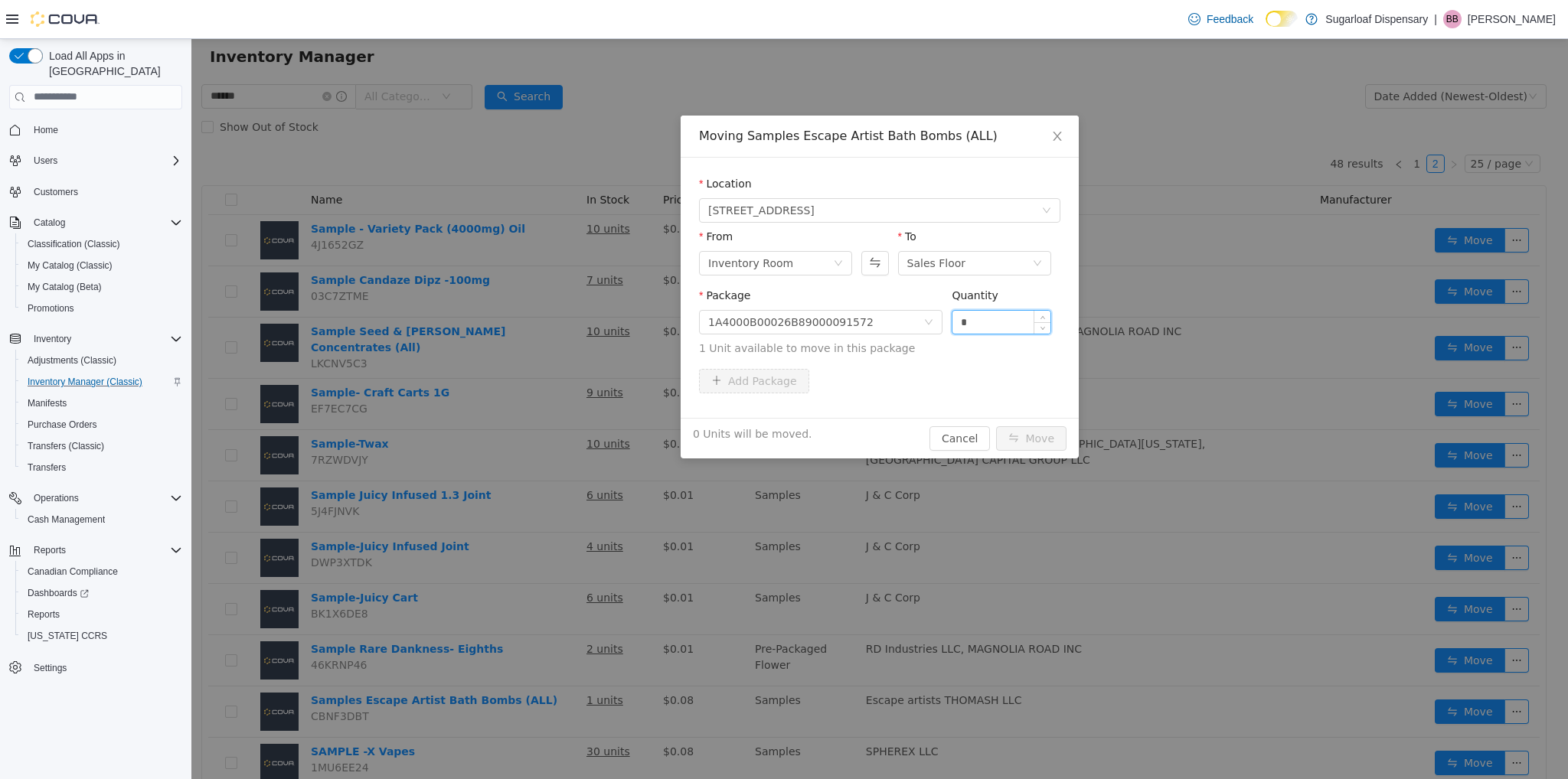
click at [987, 331] on input "*" at bounding box center [1001, 322] width 98 height 23
type input "*"
click at [1051, 437] on button "Move" at bounding box center [1031, 438] width 70 height 25
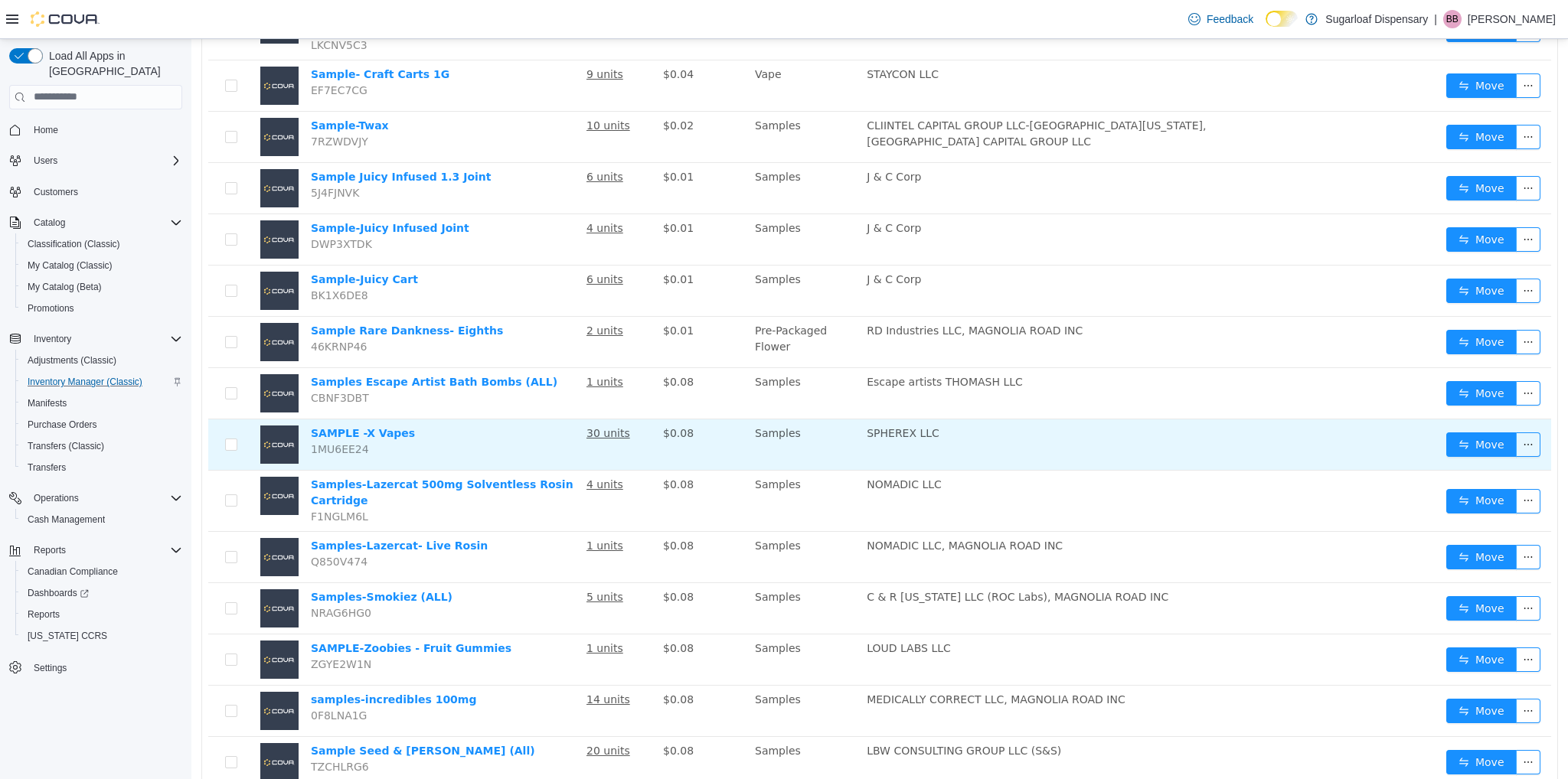
scroll to position [361, 0]
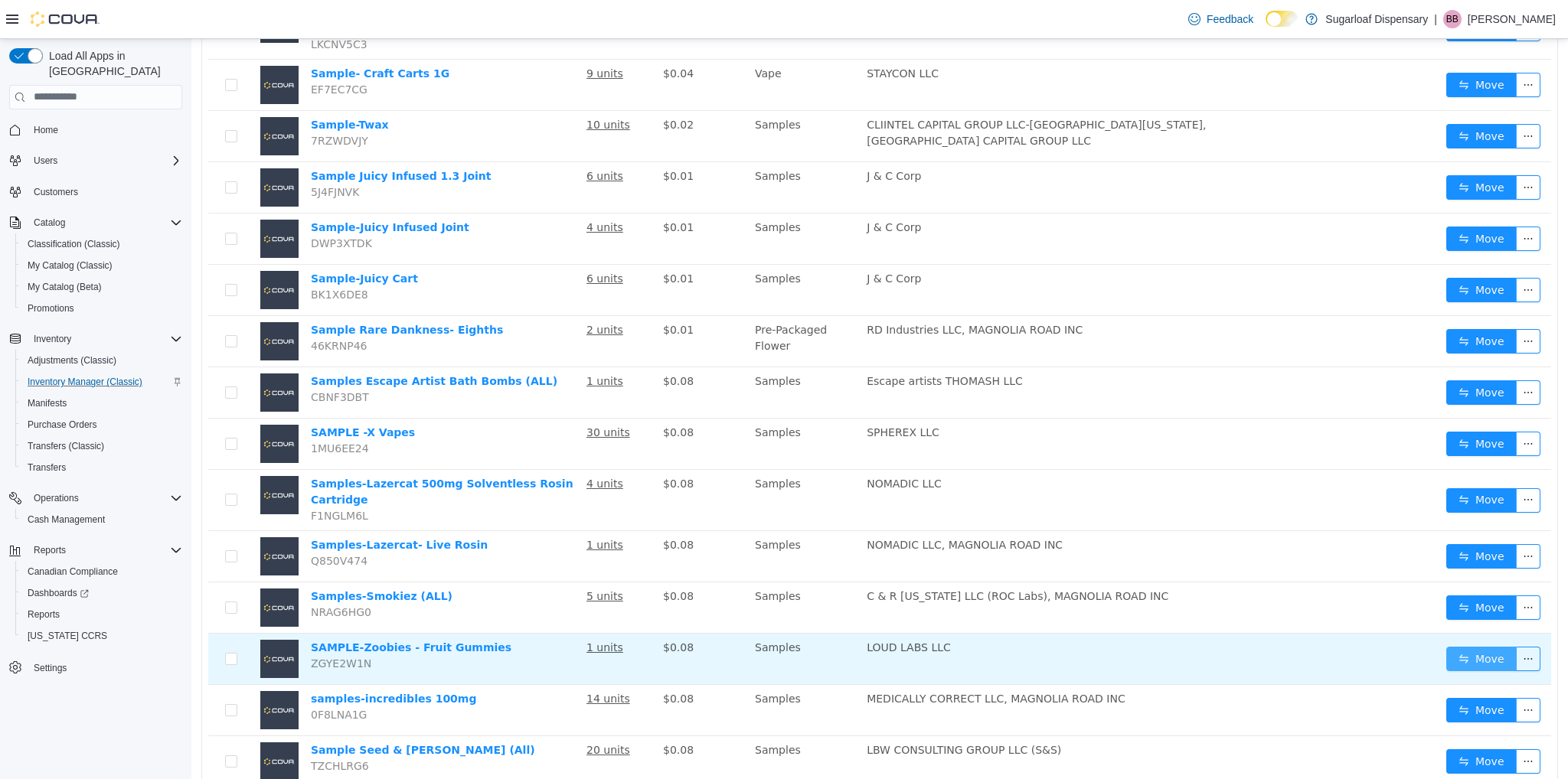
click at [1493, 646] on button "Move" at bounding box center [1481, 658] width 70 height 25
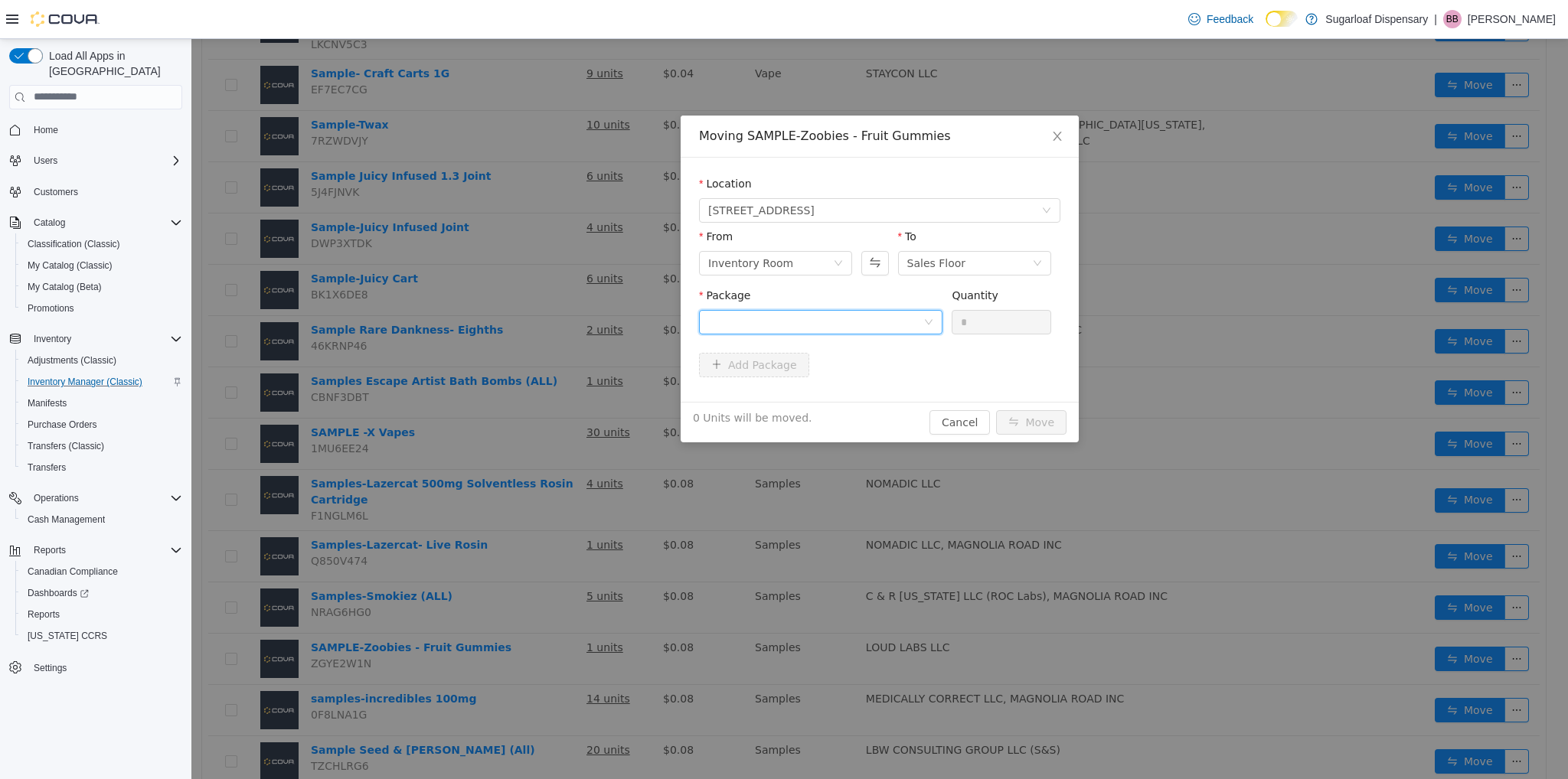
click at [888, 325] on div at bounding box center [816, 322] width 215 height 23
click at [837, 394] on li "1A4000B0001BF47000055553 Quantity : 1 Unit" at bounding box center [820, 385] width 243 height 41
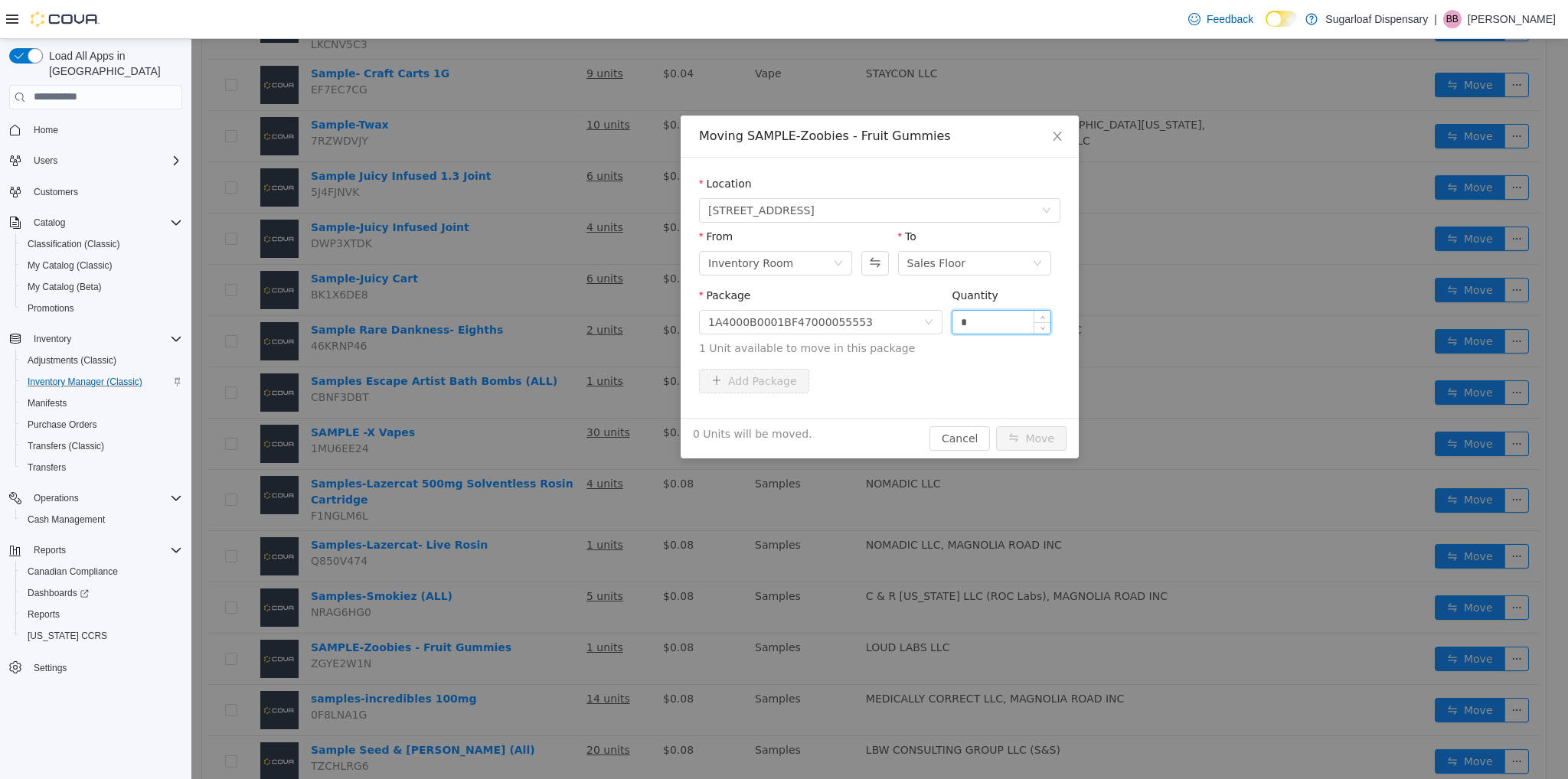
click at [971, 322] on input "*" at bounding box center [1001, 322] width 98 height 23
type input "*"
click at [1041, 432] on button "Move" at bounding box center [1031, 438] width 70 height 25
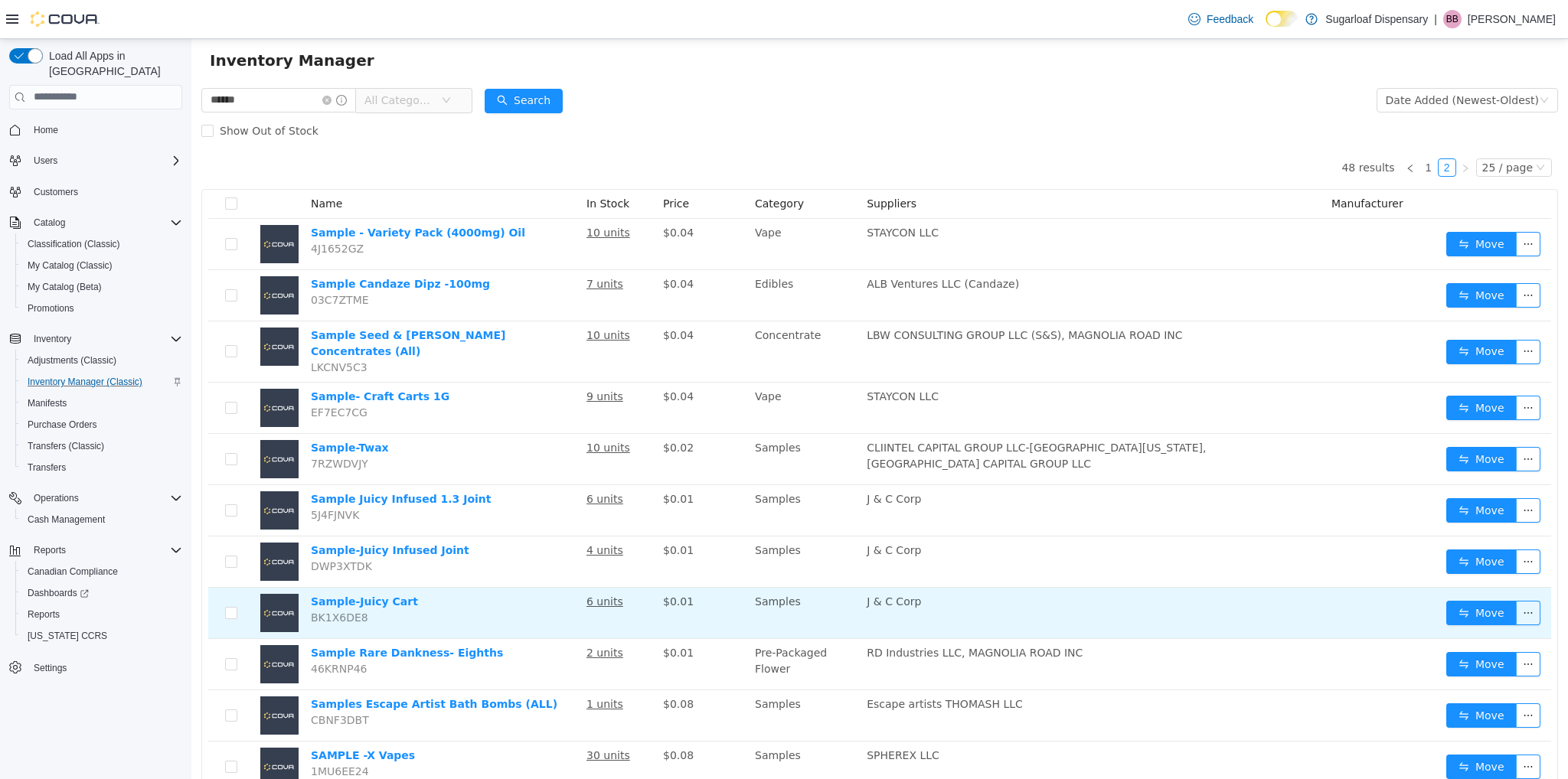
scroll to position [0, 0]
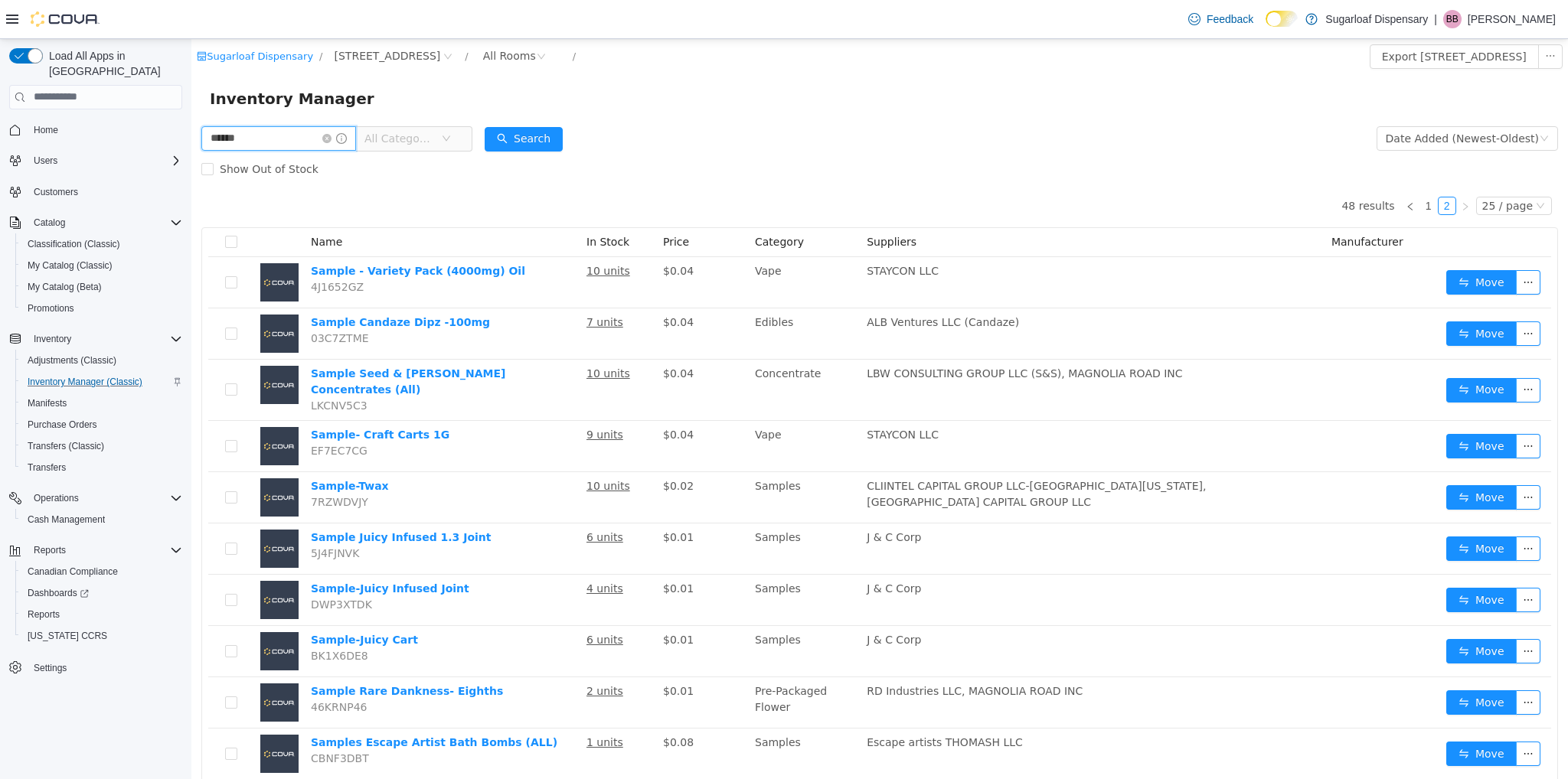
click at [265, 144] on input "******" at bounding box center [278, 137] width 155 height 25
type input "**********"
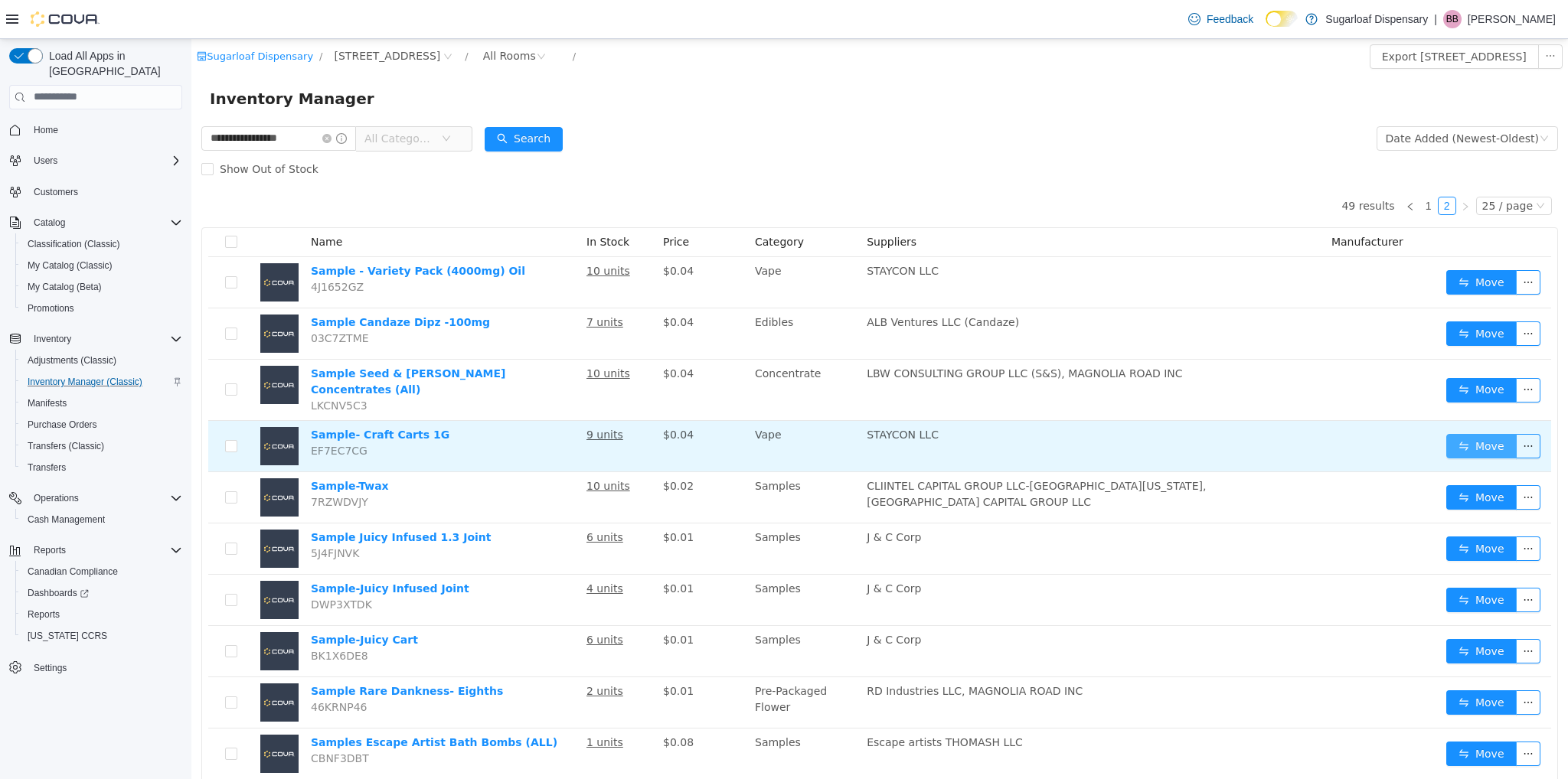
click at [1450, 441] on button "Move" at bounding box center [1481, 445] width 70 height 25
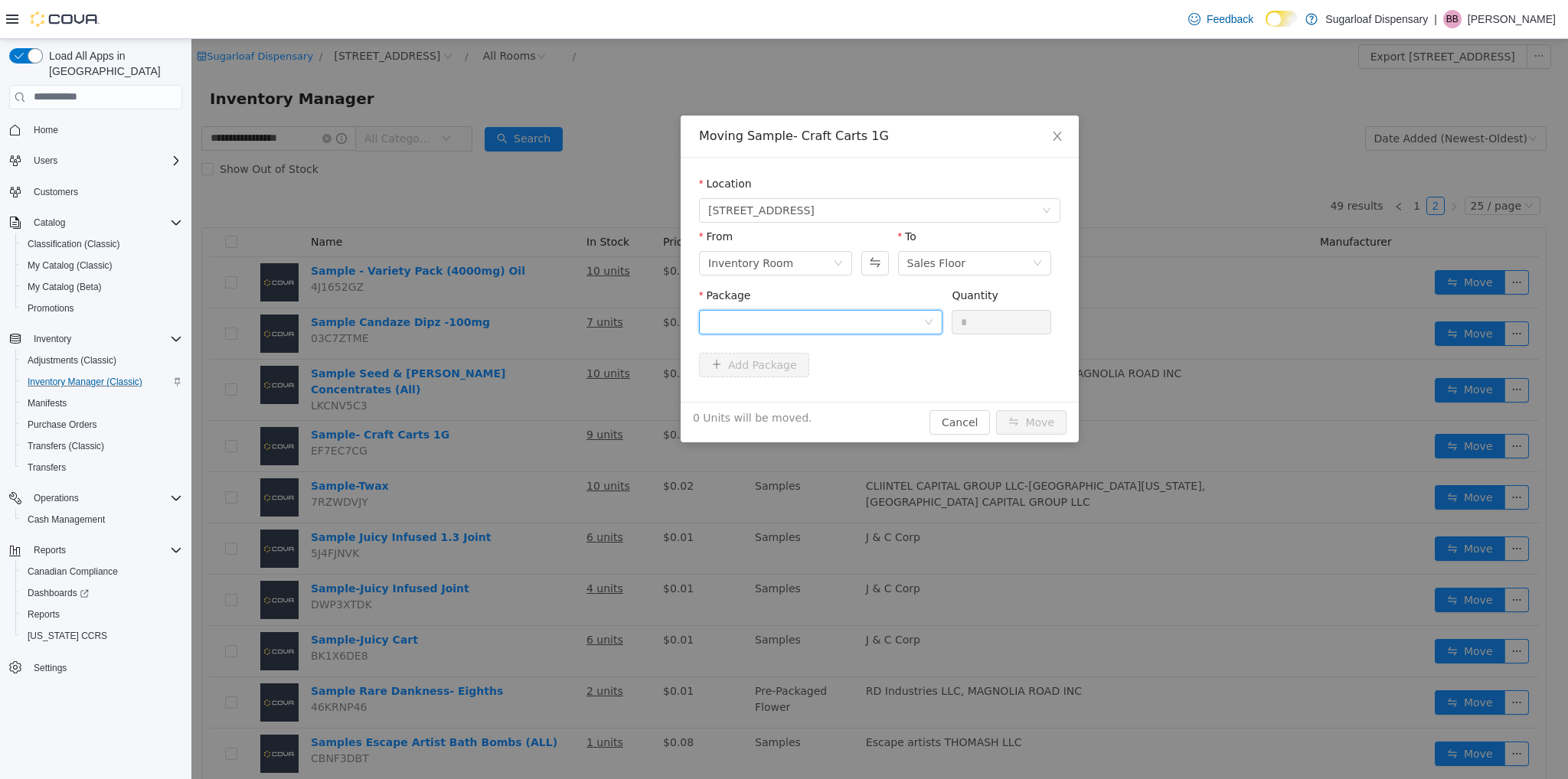
click at [861, 318] on div at bounding box center [816, 322] width 215 height 23
click at [809, 371] on strong "1A4000B0001C203000291544" at bounding box center [798, 376] width 181 height 12
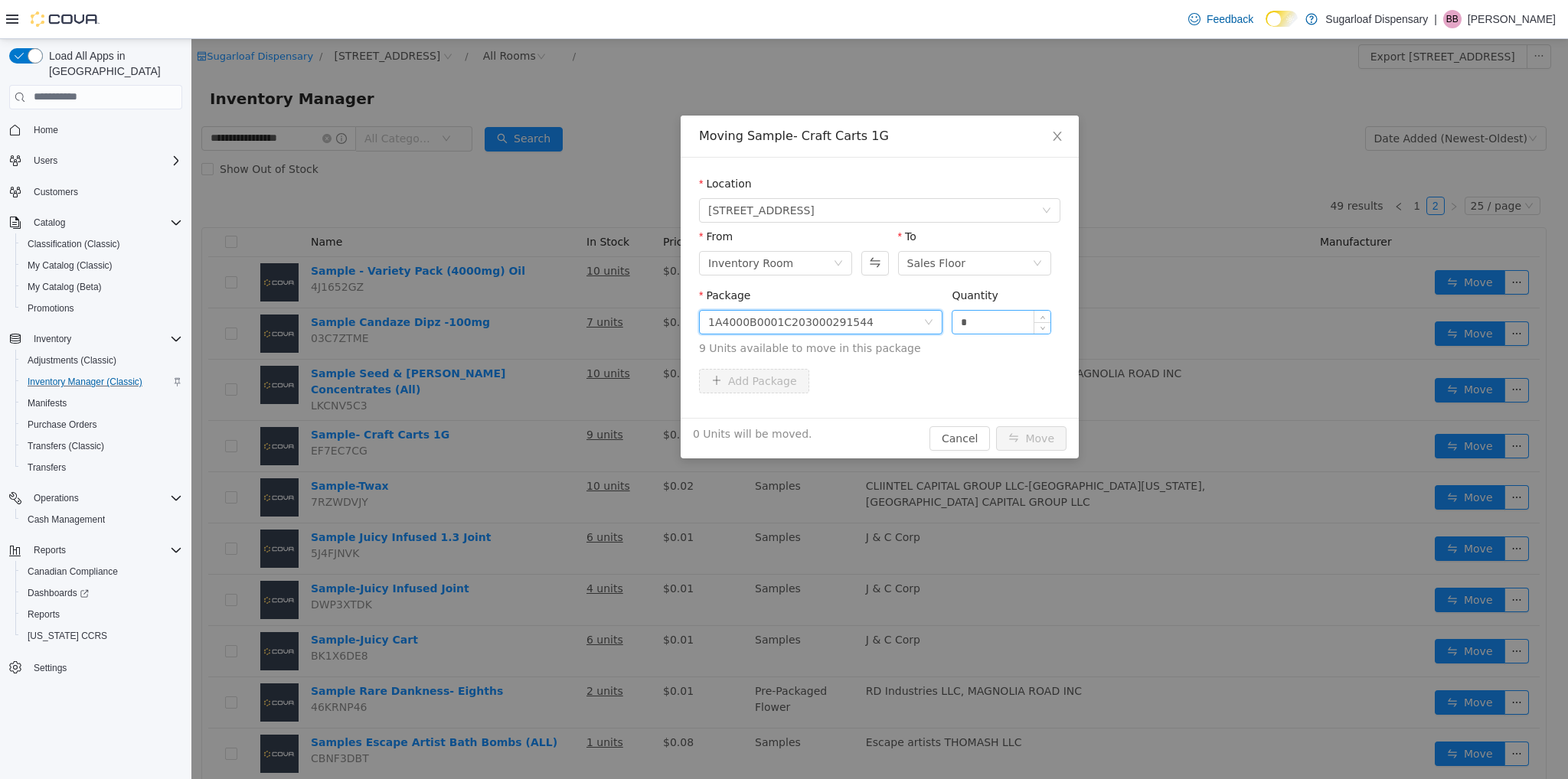
click at [1024, 310] on input "*" at bounding box center [1001, 322] width 98 height 23
type input "*"
click at [1033, 435] on button "Move" at bounding box center [1031, 438] width 70 height 25
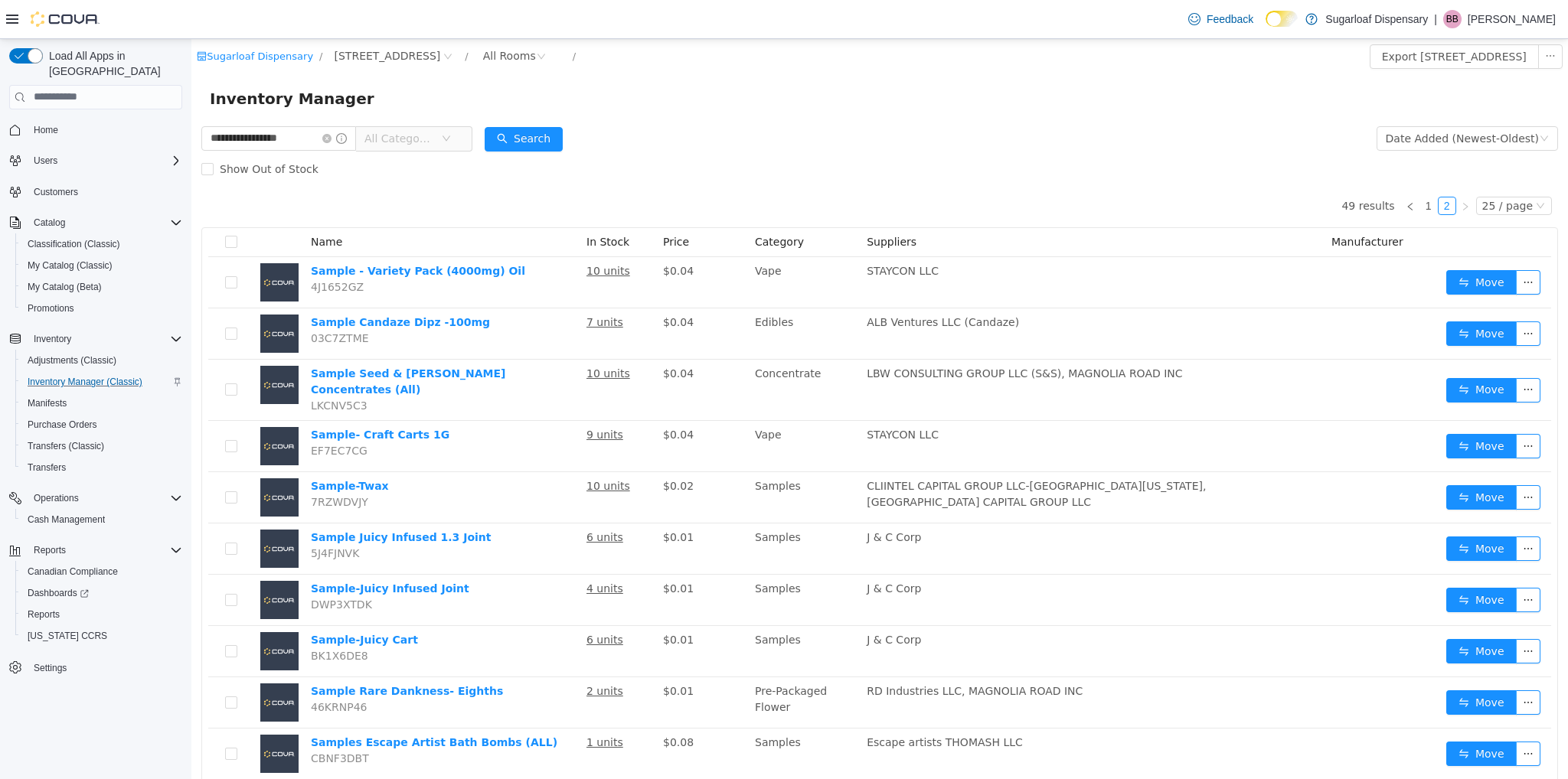
click at [1231, 146] on form "**********" at bounding box center [879, 153] width 1357 height 61
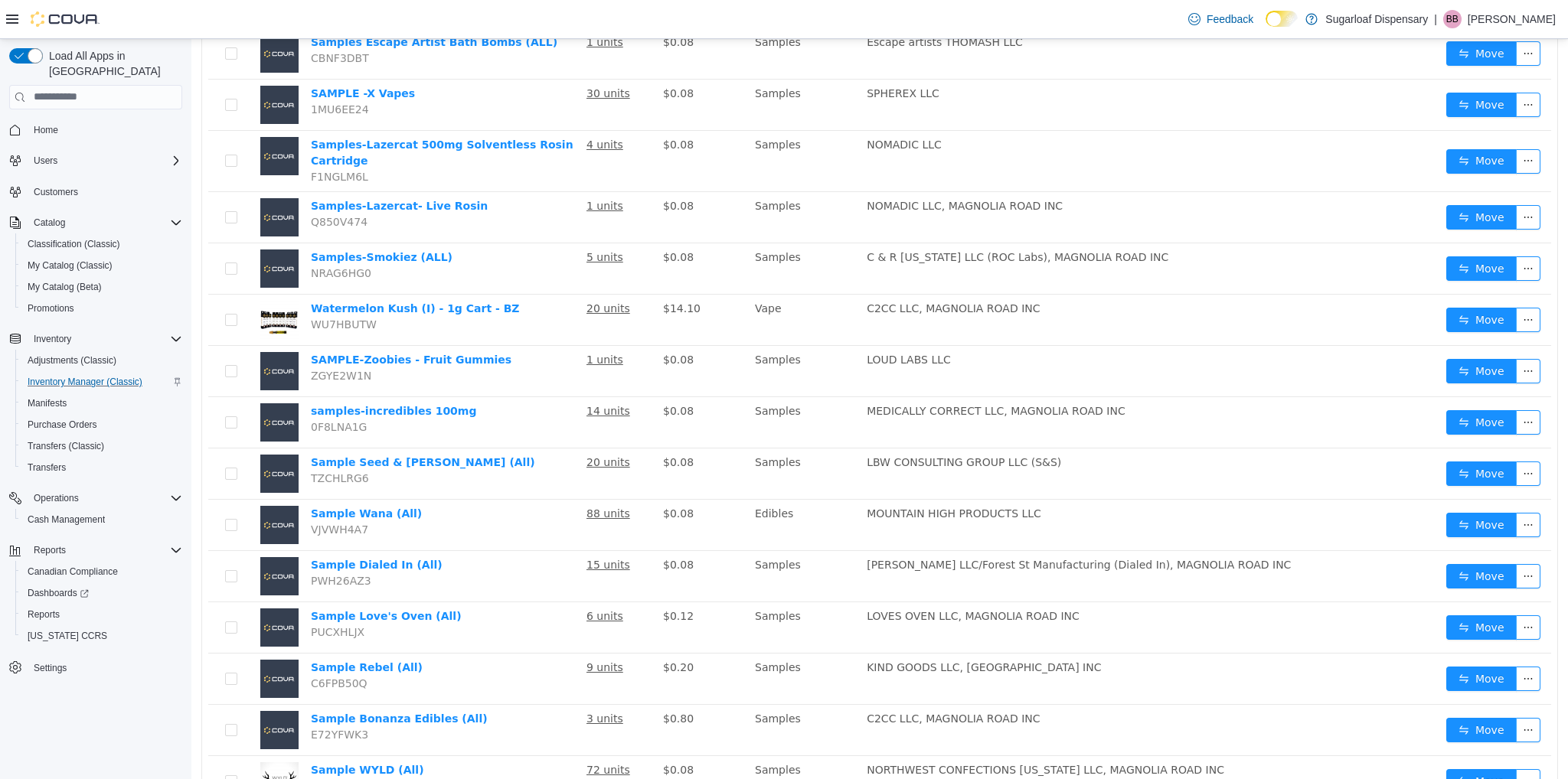
scroll to position [748, 0]
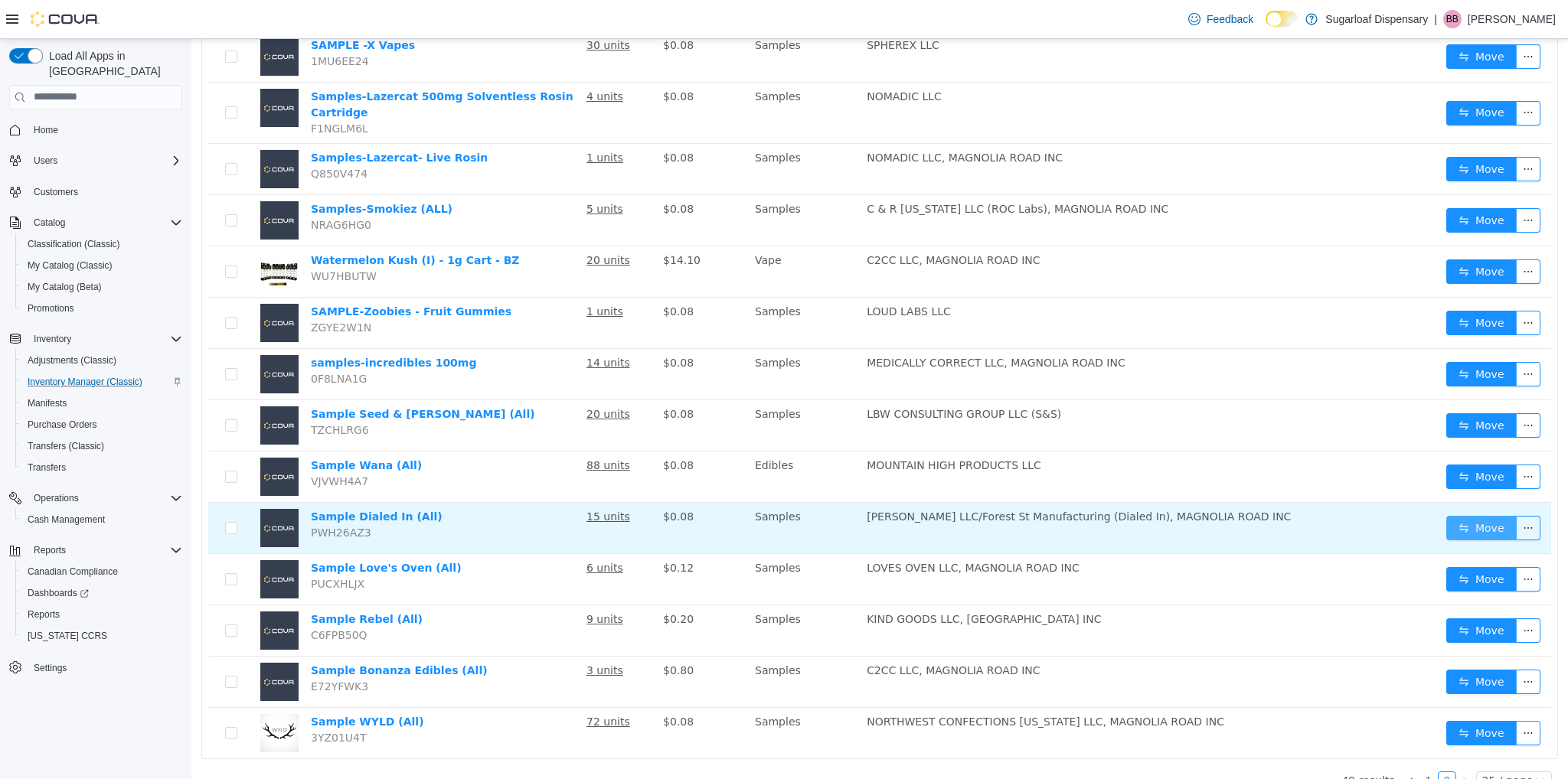
click at [1462, 515] on button "Move" at bounding box center [1481, 527] width 70 height 25
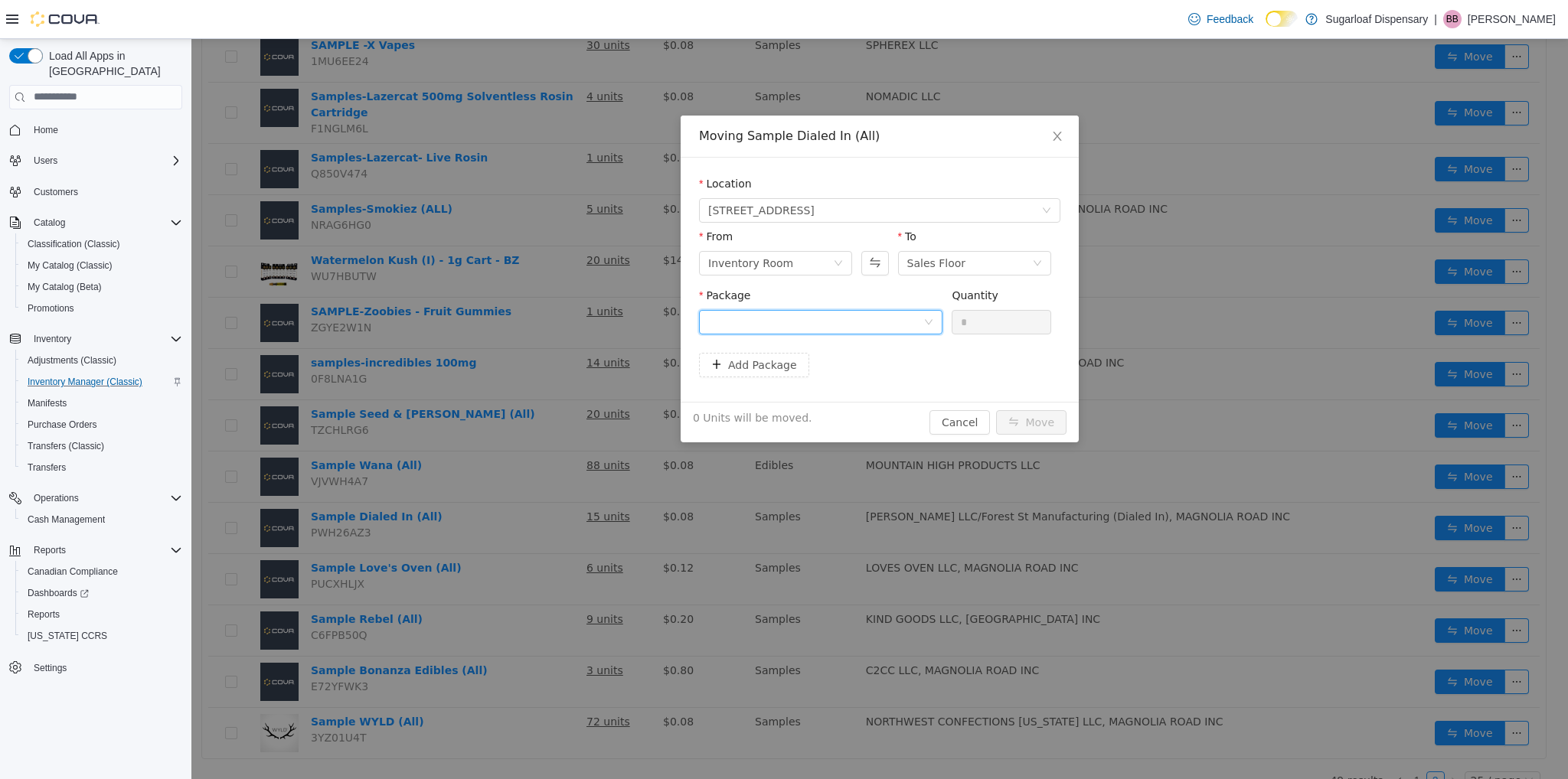
click at [858, 323] on div at bounding box center [816, 322] width 215 height 23
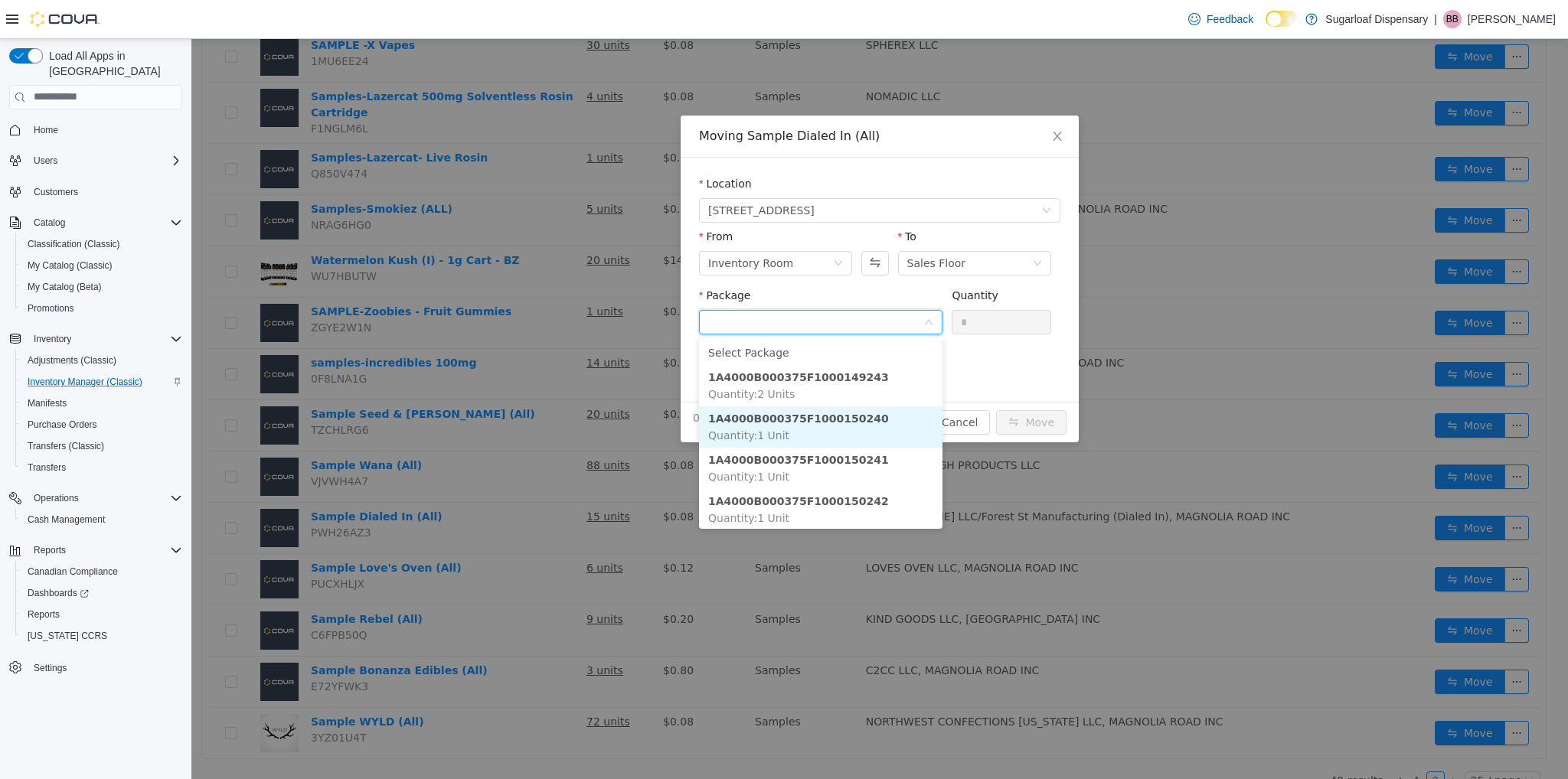
click at [835, 435] on li "1A4000B000375F1000150240 Quantity : 1 Unit" at bounding box center [820, 426] width 243 height 41
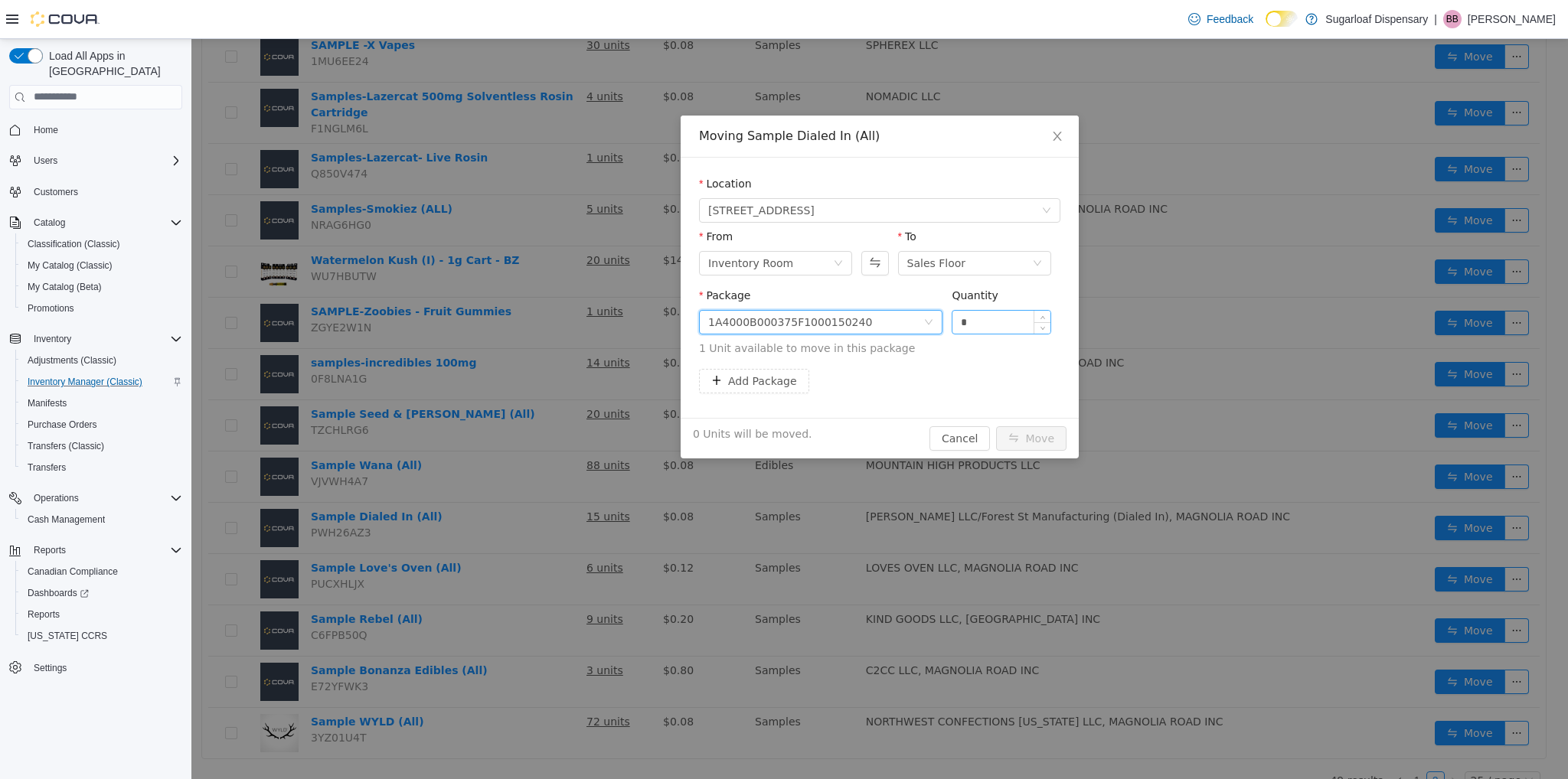
click at [987, 314] on input "*" at bounding box center [1001, 322] width 98 height 23
type input "*"
click at [1052, 438] on button "Move" at bounding box center [1031, 438] width 70 height 25
